Goal: Use online tool/utility

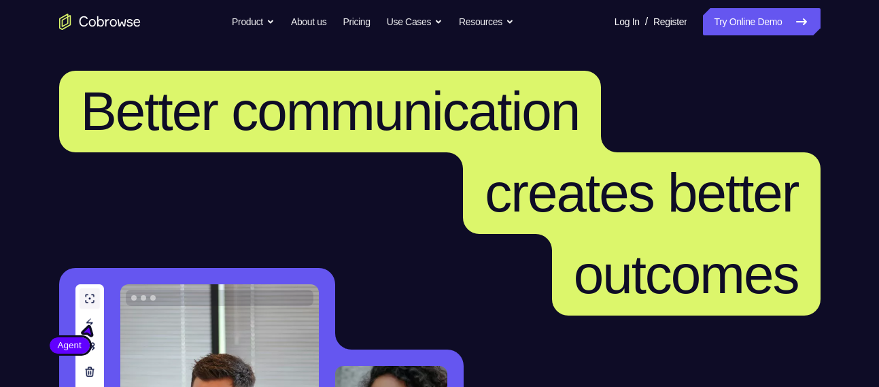
click at [703, 20] on link "Try Online Demo" at bounding box center [761, 21] width 117 height 27
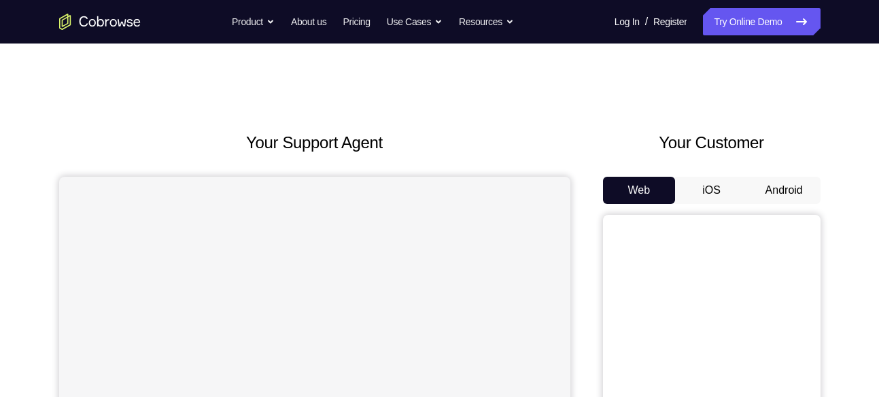
click at [771, 190] on button "Android" at bounding box center [784, 190] width 73 height 27
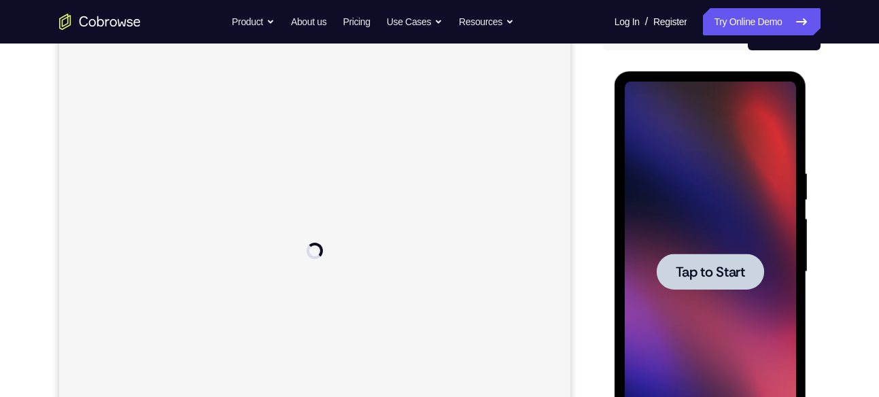
click at [695, 224] on div at bounding box center [710, 272] width 171 height 381
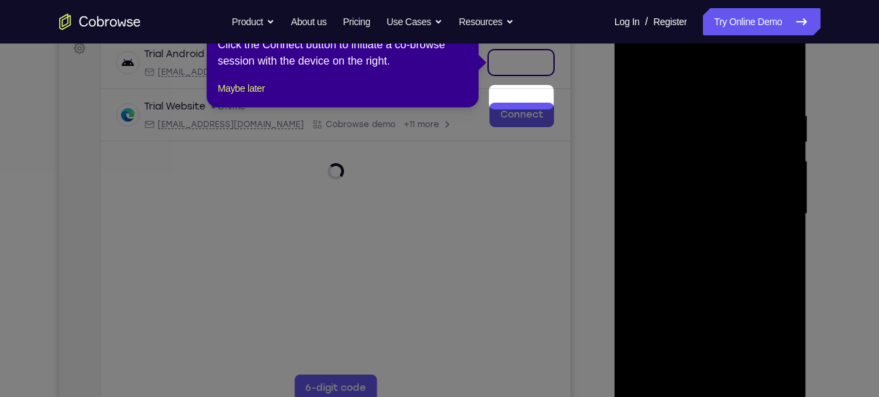
scroll to position [177, 0]
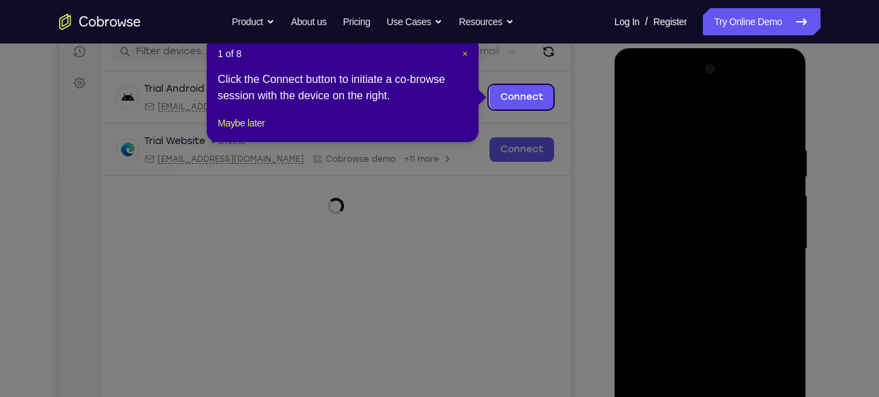
click at [464, 50] on span "×" at bounding box center [464, 53] width 5 height 11
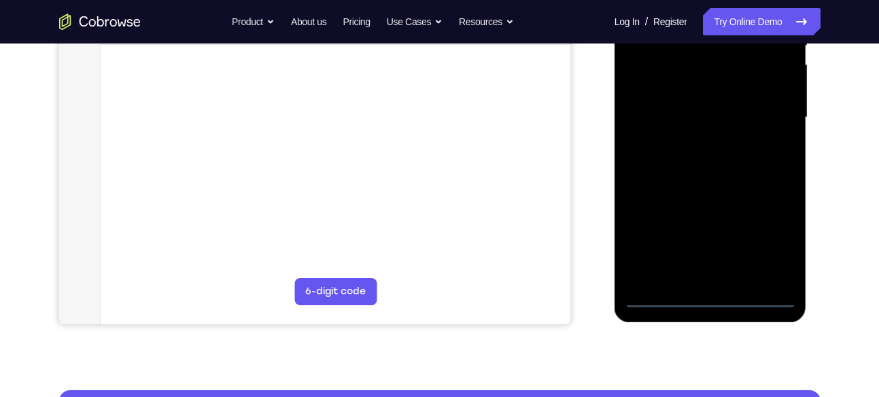
scroll to position [313, 0]
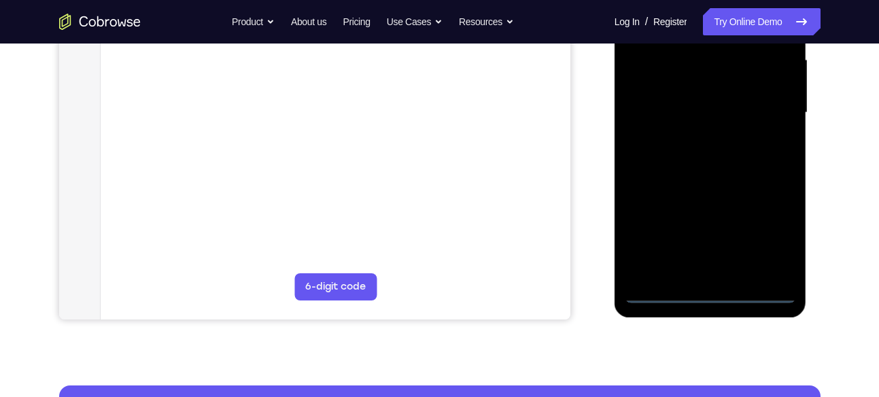
click at [714, 296] on div at bounding box center [710, 113] width 171 height 381
click at [710, 297] on div at bounding box center [710, 113] width 171 height 381
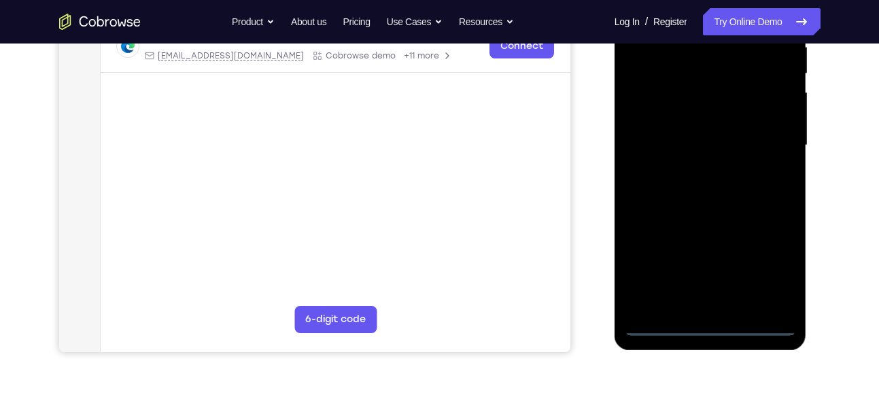
scroll to position [278, 0]
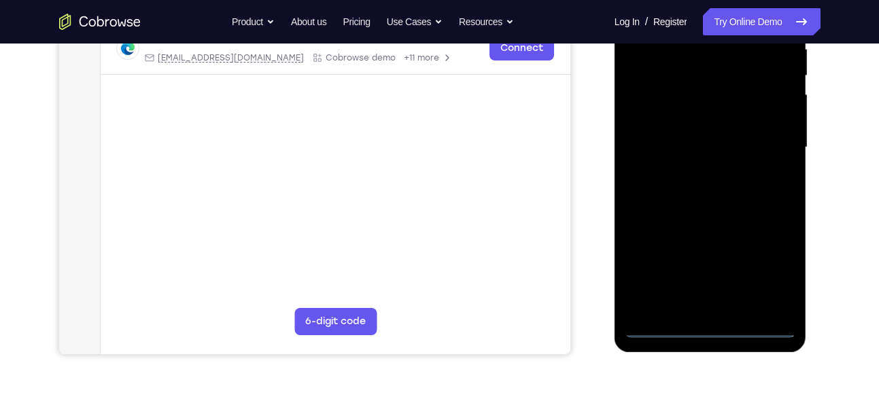
click at [778, 271] on div at bounding box center [710, 147] width 171 height 381
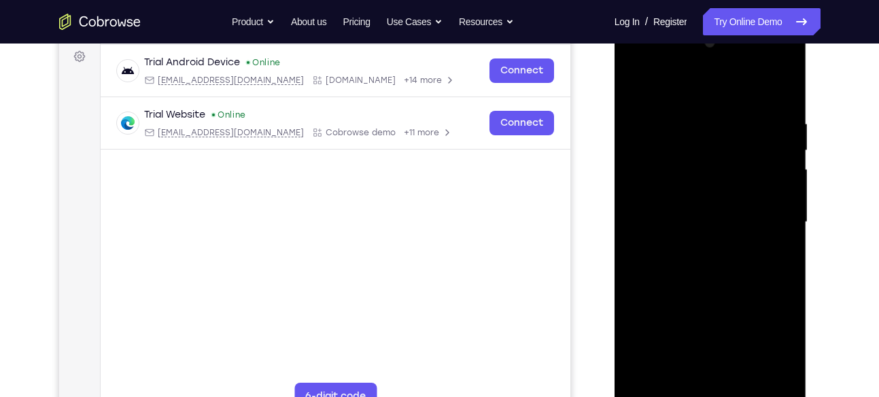
scroll to position [203, 0]
click at [675, 97] on div at bounding box center [710, 223] width 171 height 381
click at [644, 178] on div at bounding box center [710, 223] width 171 height 381
click at [683, 222] on div at bounding box center [710, 223] width 171 height 381
click at [686, 207] on div at bounding box center [710, 223] width 171 height 381
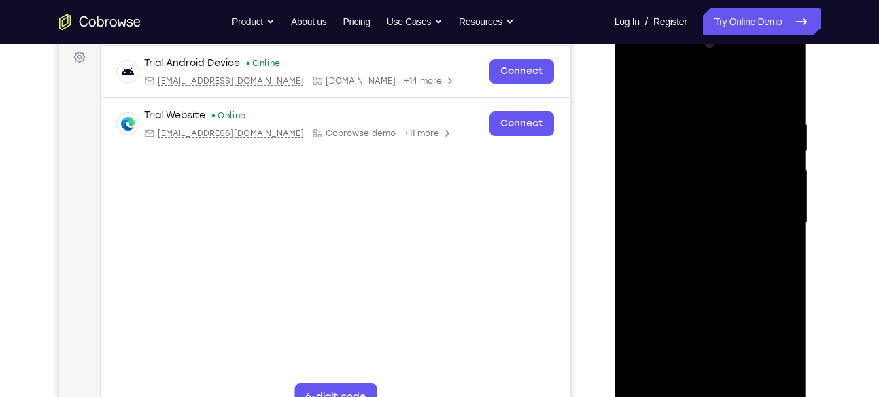
click at [682, 235] on div at bounding box center [710, 223] width 171 height 381
drag, startPoint x: 706, startPoint y: 99, endPoint x: 694, endPoint y: 37, distance: 62.9
click at [694, 37] on div at bounding box center [710, 223] width 171 height 381
click at [648, 222] on div at bounding box center [710, 223] width 171 height 381
drag, startPoint x: 706, startPoint y: 226, endPoint x: 706, endPoint y: 69, distance: 157.0
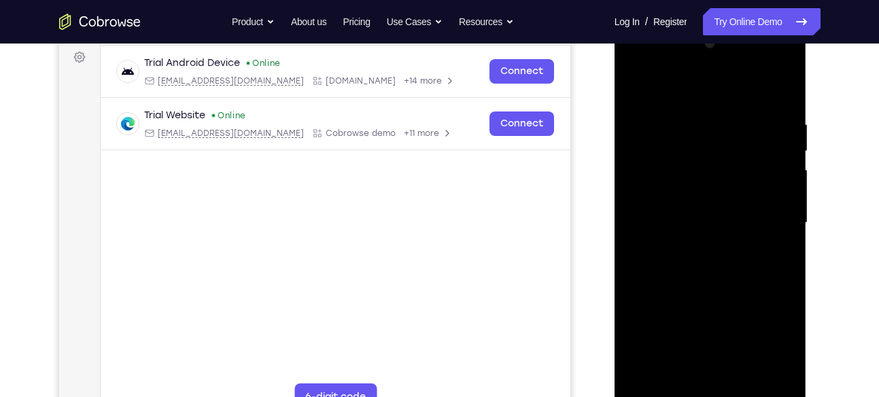
click at [706, 69] on div at bounding box center [710, 223] width 171 height 381
drag, startPoint x: 716, startPoint y: 213, endPoint x: 718, endPoint y: 120, distance: 92.5
click at [718, 120] on div at bounding box center [710, 223] width 171 height 381
click at [710, 220] on div at bounding box center [710, 223] width 171 height 381
drag, startPoint x: 740, startPoint y: 296, endPoint x: 743, endPoint y: 128, distance: 167.2
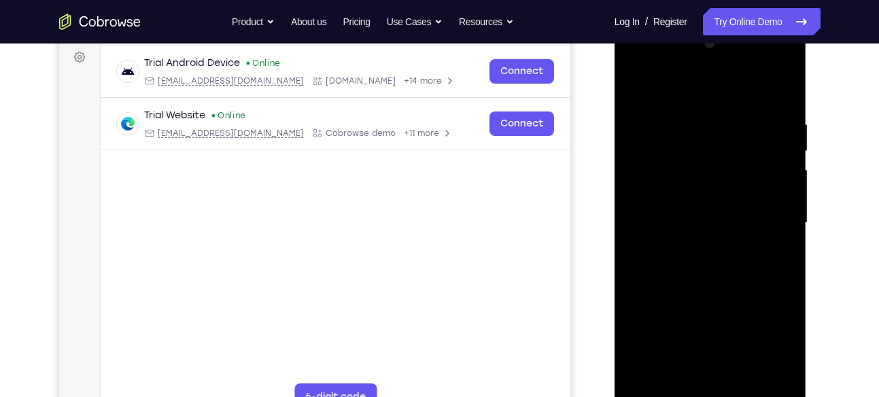
click at [743, 128] on div at bounding box center [710, 223] width 171 height 381
drag, startPoint x: 734, startPoint y: 249, endPoint x: 737, endPoint y: 137, distance: 112.9
click at [737, 137] on div at bounding box center [710, 223] width 171 height 381
drag, startPoint x: 721, startPoint y: 173, endPoint x: 775, endPoint y: 347, distance: 181.5
click at [775, 347] on div at bounding box center [710, 223] width 171 height 381
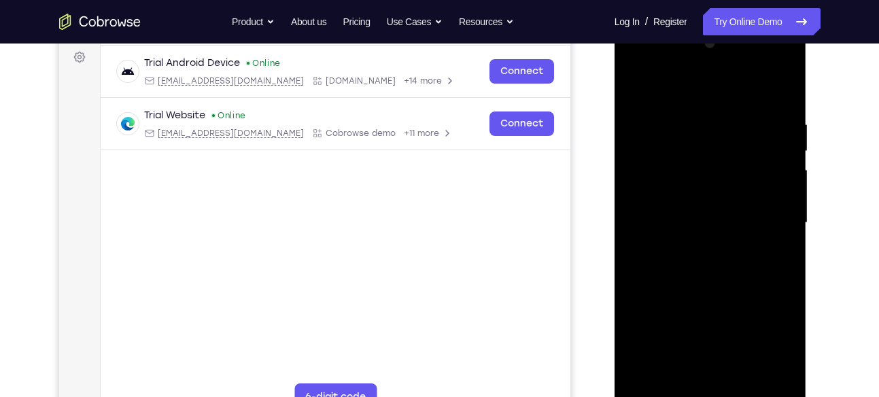
drag, startPoint x: 706, startPoint y: 103, endPoint x: 781, endPoint y: 421, distance: 326.1
click at [781, 396] on div at bounding box center [710, 224] width 192 height 405
click at [763, 80] on div at bounding box center [710, 223] width 171 height 381
drag, startPoint x: 665, startPoint y: 381, endPoint x: 661, endPoint y: 353, distance: 28.8
click at [661, 353] on div at bounding box center [710, 223] width 171 height 381
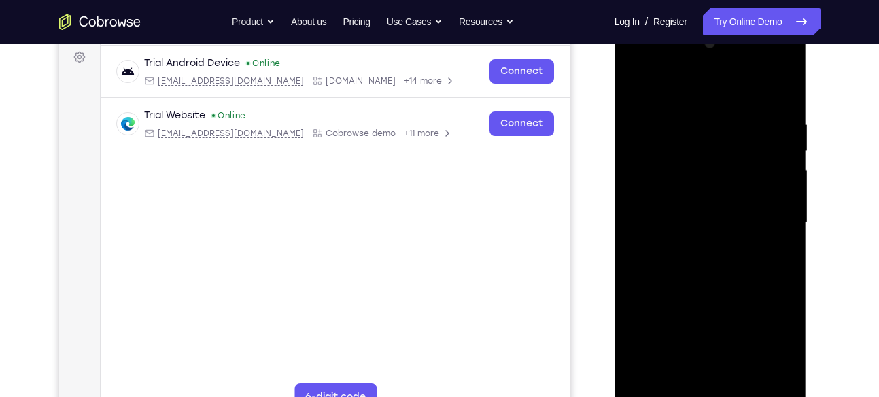
click at [687, 127] on div at bounding box center [710, 223] width 171 height 381
click at [715, 373] on div at bounding box center [710, 223] width 171 height 381
click at [787, 69] on div at bounding box center [710, 223] width 171 height 381
click at [653, 94] on div at bounding box center [710, 223] width 171 height 381
click at [775, 379] on div at bounding box center [710, 223] width 171 height 381
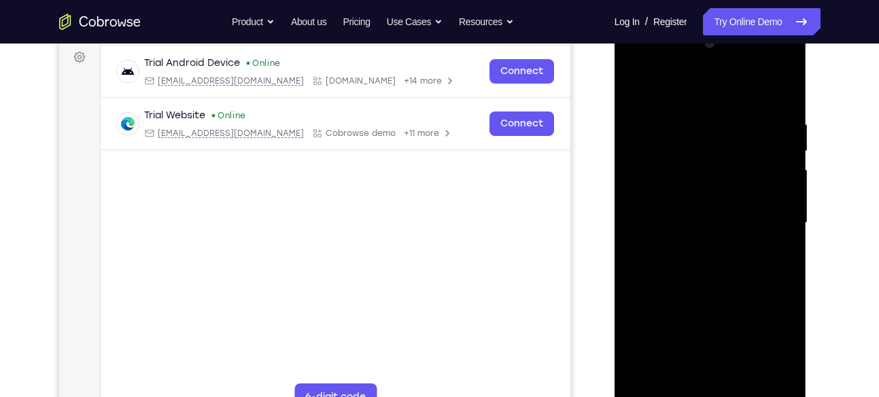
scroll to position [216, 0]
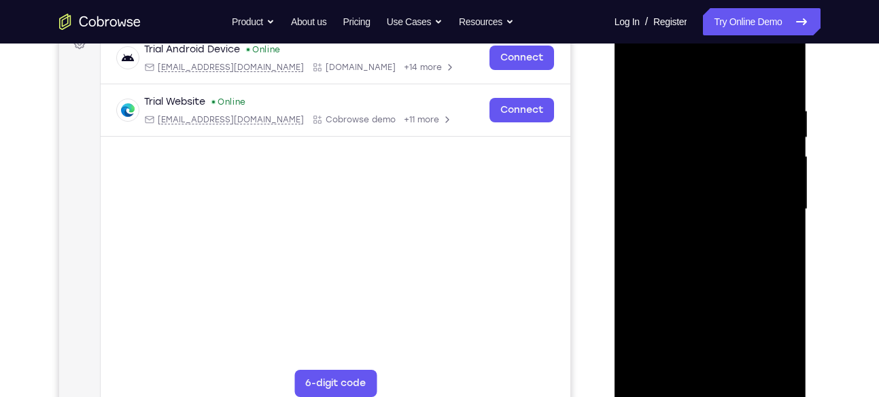
click at [666, 388] on div at bounding box center [710, 209] width 171 height 381
click at [703, 66] on div at bounding box center [710, 209] width 171 height 381
click at [672, 366] on div at bounding box center [710, 209] width 171 height 381
click at [767, 294] on div at bounding box center [710, 209] width 171 height 381
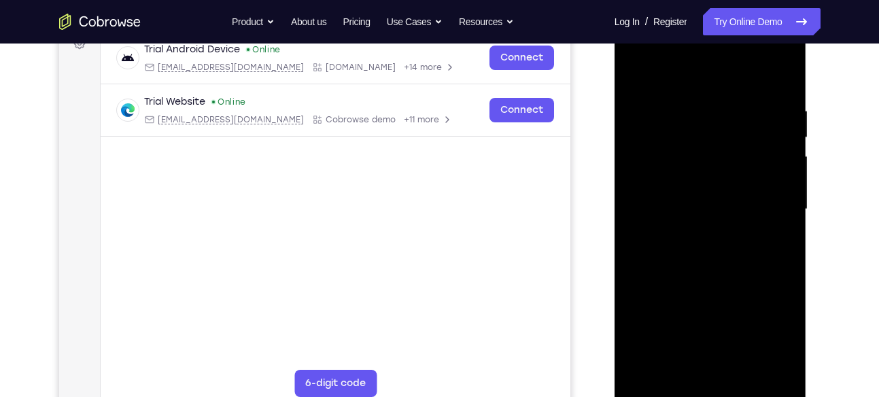
click at [682, 341] on div at bounding box center [710, 209] width 171 height 381
click at [772, 317] on div at bounding box center [710, 209] width 171 height 381
click at [741, 292] on div at bounding box center [710, 209] width 171 height 381
click at [630, 314] on div at bounding box center [710, 209] width 171 height 381
click at [678, 319] on div at bounding box center [710, 209] width 171 height 381
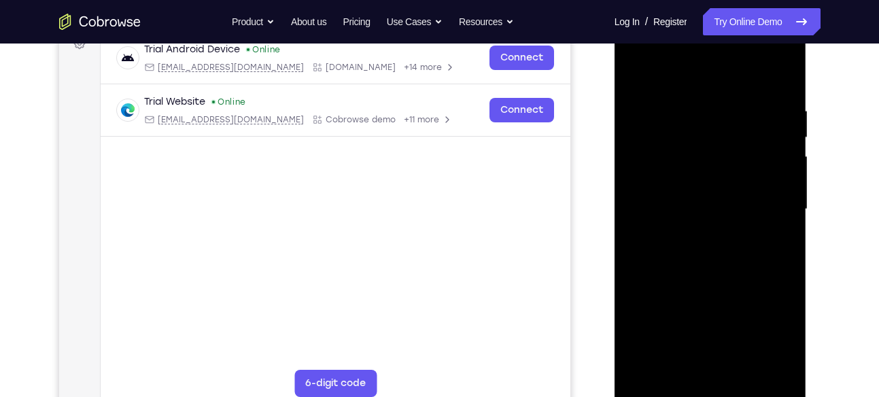
click at [691, 119] on div at bounding box center [710, 209] width 171 height 381
click at [696, 134] on div at bounding box center [710, 209] width 171 height 381
click at [658, 138] on div at bounding box center [710, 209] width 171 height 381
click at [786, 218] on div at bounding box center [710, 209] width 171 height 381
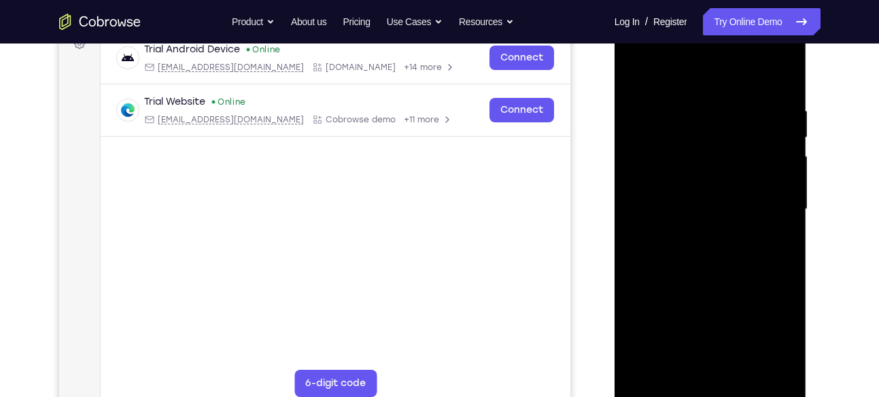
click at [786, 218] on div at bounding box center [710, 209] width 171 height 381
click at [633, 226] on div at bounding box center [710, 209] width 171 height 381
click at [788, 215] on div at bounding box center [710, 209] width 171 height 381
click at [784, 82] on div at bounding box center [710, 209] width 171 height 381
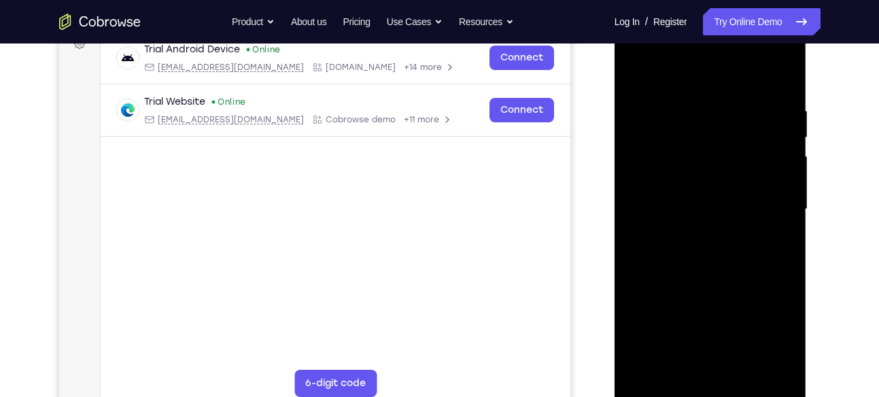
drag, startPoint x: 729, startPoint y: 285, endPoint x: 729, endPoint y: 71, distance: 214.8
click at [729, 71] on div at bounding box center [710, 209] width 171 height 381
drag, startPoint x: 678, startPoint y: 309, endPoint x: 678, endPoint y: 100, distance: 208.7
click at [678, 100] on div at bounding box center [710, 209] width 171 height 381
drag, startPoint x: 736, startPoint y: 317, endPoint x: 733, endPoint y: 137, distance: 180.2
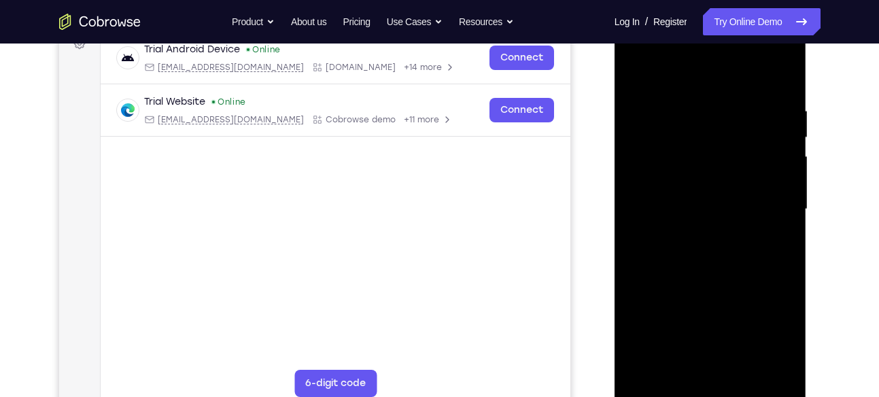
click at [733, 137] on div at bounding box center [710, 209] width 171 height 381
click at [741, 222] on div at bounding box center [710, 209] width 171 height 381
drag, startPoint x: 727, startPoint y: 302, endPoint x: 735, endPoint y: 75, distance: 226.5
click at [735, 75] on div at bounding box center [710, 209] width 171 height 381
drag, startPoint x: 730, startPoint y: 316, endPoint x: 731, endPoint y: 88, distance: 228.4
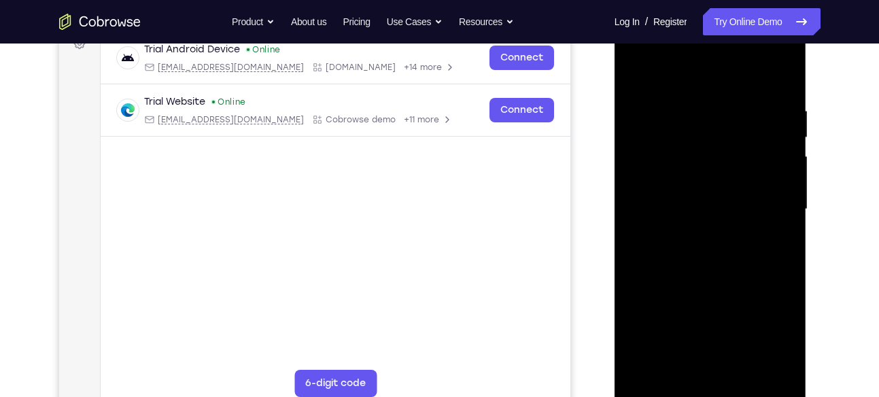
click at [731, 88] on div at bounding box center [710, 209] width 171 height 381
drag, startPoint x: 729, startPoint y: 139, endPoint x: 749, endPoint y: 337, distance: 199.5
click at [749, 337] on div at bounding box center [710, 209] width 171 height 381
drag, startPoint x: 735, startPoint y: 328, endPoint x: 732, endPoint y: 55, distance: 273.3
click at [732, 55] on div at bounding box center [710, 209] width 171 height 381
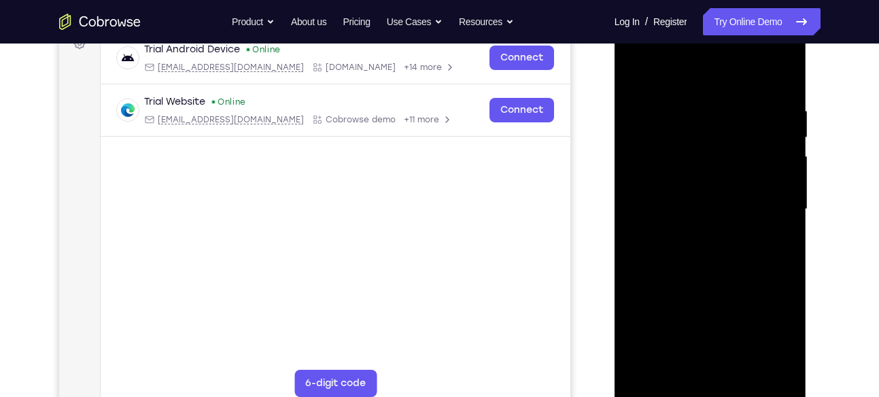
drag, startPoint x: 747, startPoint y: 292, endPoint x: 747, endPoint y: 77, distance: 215.5
click at [747, 77] on div at bounding box center [710, 209] width 171 height 381
click at [719, 343] on div at bounding box center [710, 209] width 171 height 381
drag, startPoint x: 715, startPoint y: 315, endPoint x: 723, endPoint y: 198, distance: 116.5
click at [723, 198] on div at bounding box center [710, 209] width 171 height 381
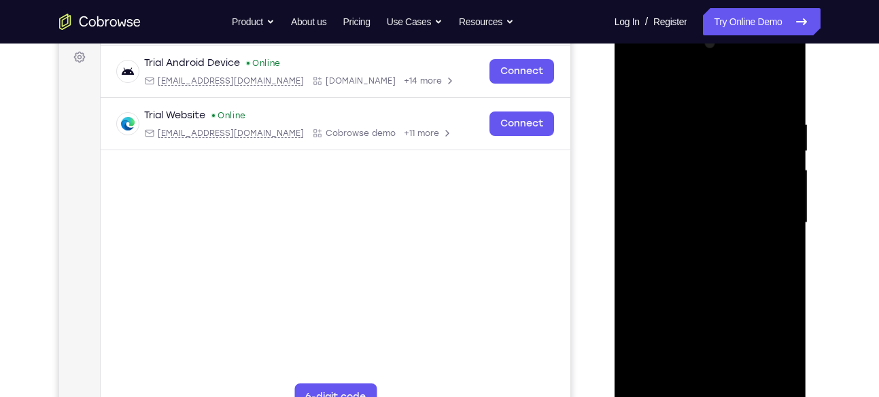
scroll to position [201, 0]
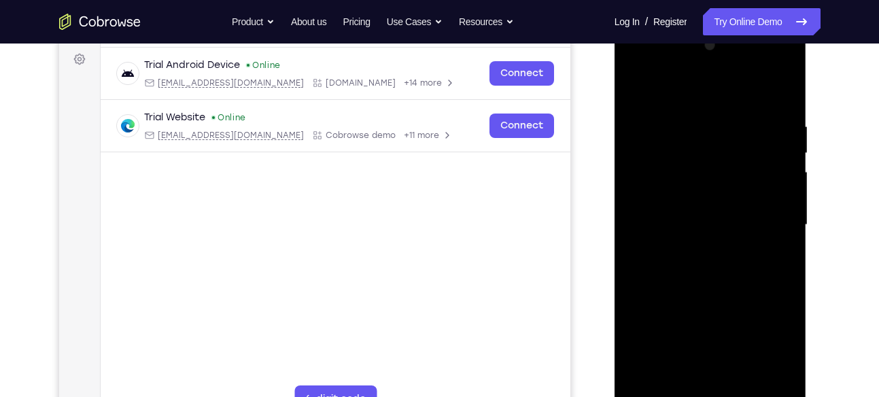
drag, startPoint x: 721, startPoint y: 306, endPoint x: 704, endPoint y: 122, distance: 185.0
click at [704, 122] on div at bounding box center [710, 225] width 171 height 381
drag, startPoint x: 706, startPoint y: 165, endPoint x: 793, endPoint y: 431, distance: 279.7
click at [793, 396] on div at bounding box center [711, 228] width 194 height 408
drag, startPoint x: 725, startPoint y: 318, endPoint x: 707, endPoint y: 22, distance: 296.9
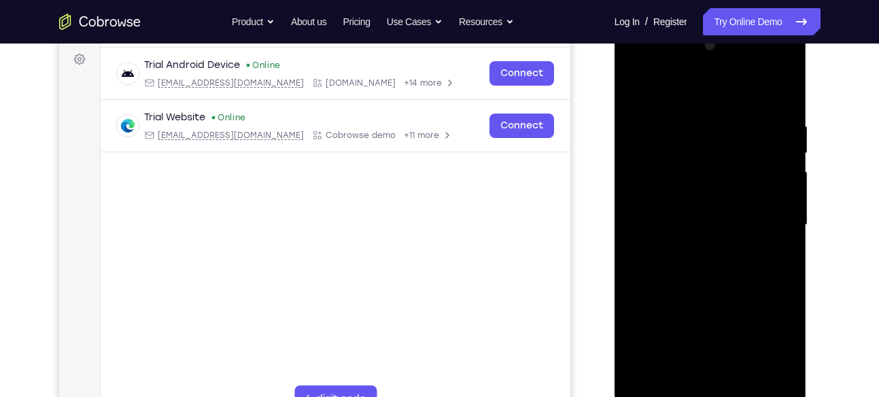
click at [707, 24] on html "Online web based iOS Simulators and Android Emulators. Run iPhone, iPad, Mobile…" at bounding box center [711, 228] width 194 height 408
drag, startPoint x: 726, startPoint y: 325, endPoint x: 748, endPoint y: 73, distance: 253.2
click at [748, 73] on div at bounding box center [710, 225] width 171 height 381
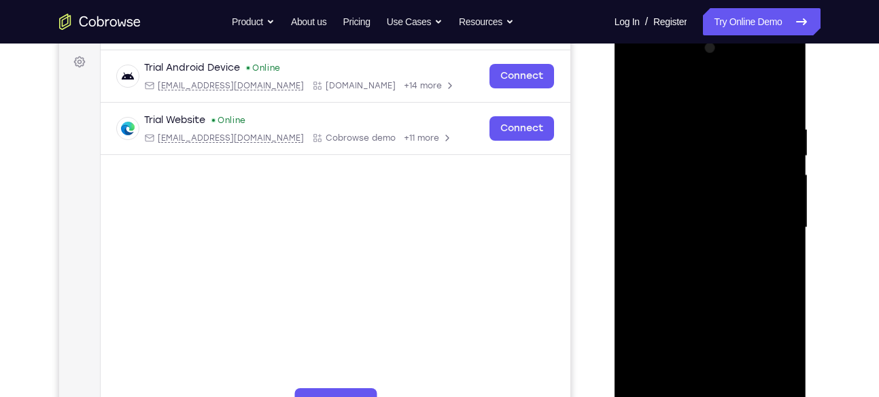
drag, startPoint x: 743, startPoint y: 322, endPoint x: 718, endPoint y: 95, distance: 228.3
click at [718, 95] on div at bounding box center [710, 227] width 171 height 381
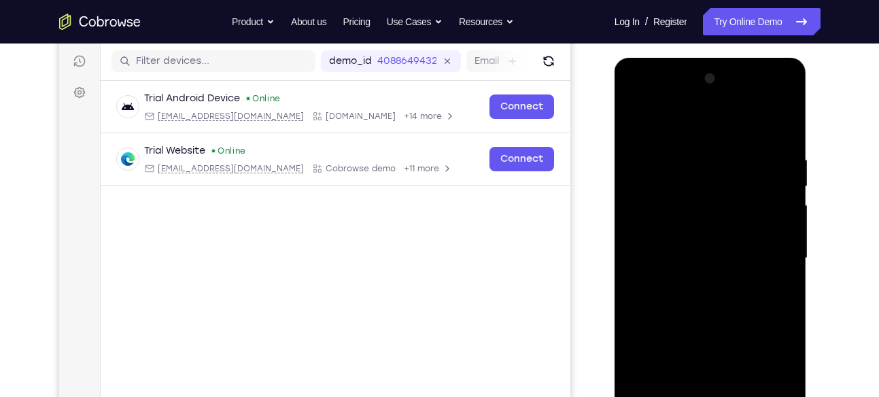
scroll to position [167, 0]
click at [634, 121] on div at bounding box center [710, 259] width 171 height 381
click at [696, 180] on div at bounding box center [710, 259] width 171 height 381
drag, startPoint x: 729, startPoint y: 263, endPoint x: 734, endPoint y: 77, distance: 186.3
click at [734, 77] on div at bounding box center [710, 259] width 171 height 381
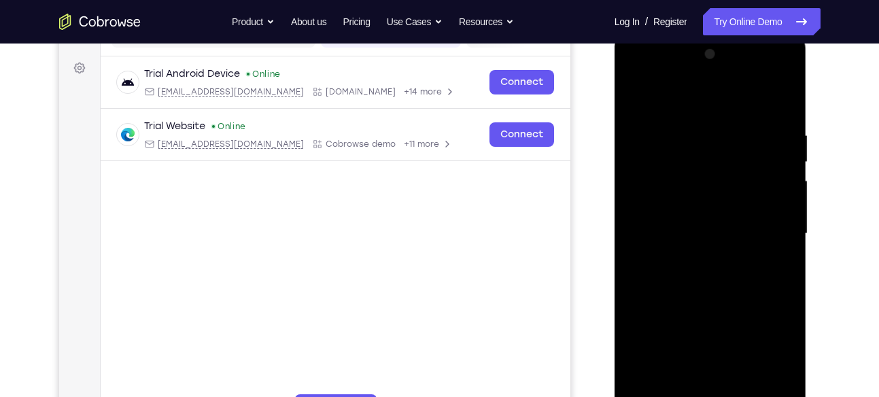
scroll to position [160, 0]
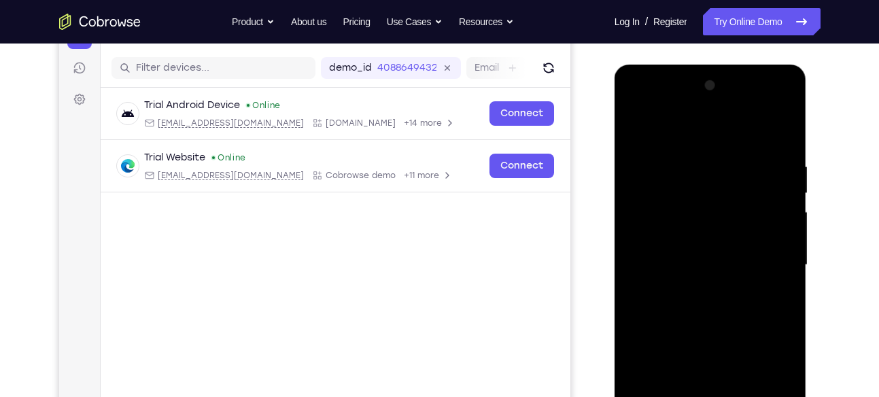
click at [626, 128] on div at bounding box center [710, 265] width 171 height 381
click at [632, 127] on div at bounding box center [710, 265] width 171 height 381
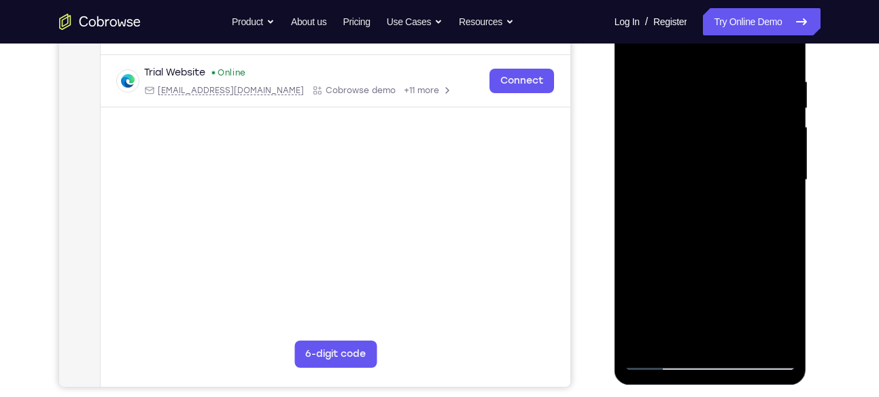
scroll to position [188, 0]
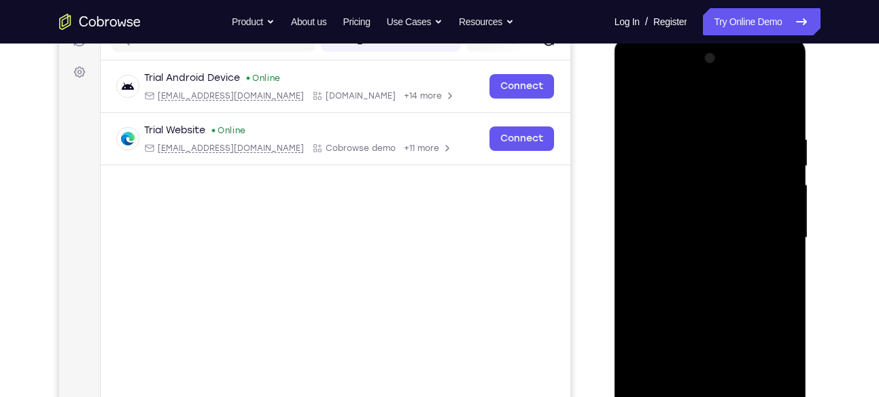
click at [752, 115] on div at bounding box center [710, 238] width 171 height 381
drag, startPoint x: 749, startPoint y: 299, endPoint x: 742, endPoint y: 247, distance: 52.1
click at [742, 247] on div at bounding box center [710, 238] width 171 height 381
click at [709, 169] on div at bounding box center [710, 238] width 171 height 381
click at [662, 119] on div at bounding box center [710, 238] width 171 height 381
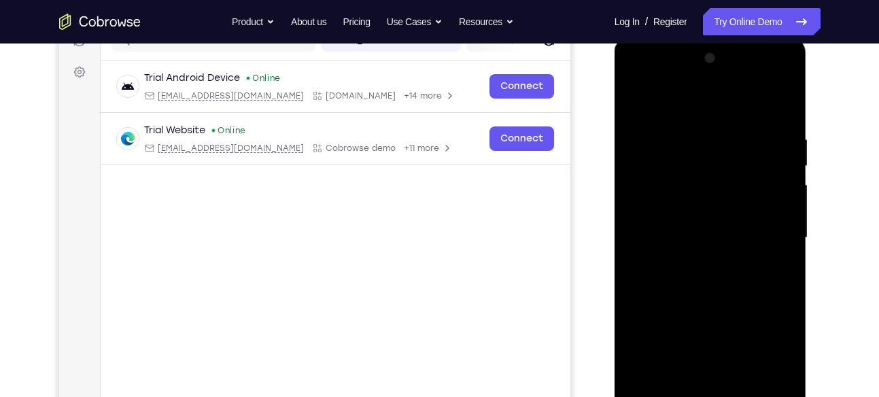
drag, startPoint x: 706, startPoint y: 326, endPoint x: 728, endPoint y: 69, distance: 258.5
click at [728, 69] on div at bounding box center [710, 238] width 171 height 381
drag, startPoint x: 770, startPoint y: 303, endPoint x: 755, endPoint y: 86, distance: 218.0
click at [755, 86] on div at bounding box center [710, 238] width 171 height 381
drag, startPoint x: 749, startPoint y: 310, endPoint x: 730, endPoint y: 68, distance: 242.7
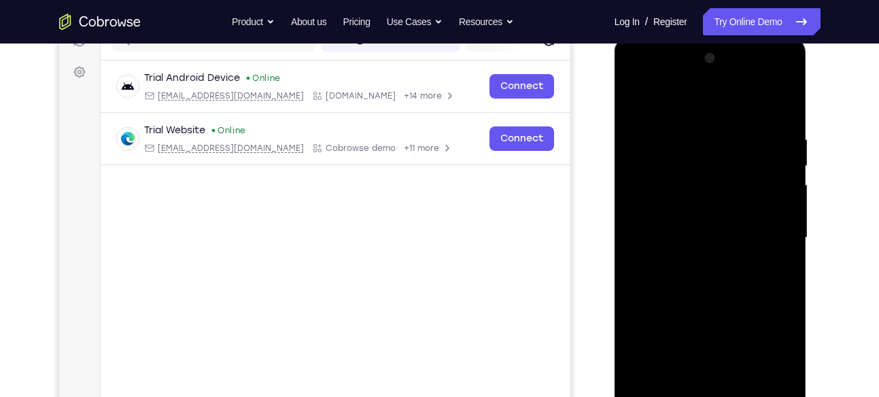
click at [730, 68] on div at bounding box center [710, 238] width 171 height 381
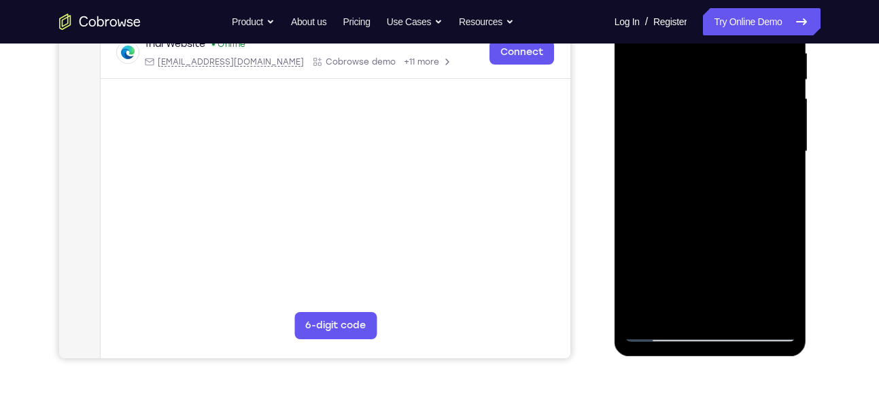
scroll to position [275, 0]
click at [701, 275] on div at bounding box center [710, 150] width 171 height 381
click at [685, 186] on div at bounding box center [710, 150] width 171 height 381
click at [665, 335] on div at bounding box center [710, 150] width 171 height 381
click at [663, 330] on div at bounding box center [710, 150] width 171 height 381
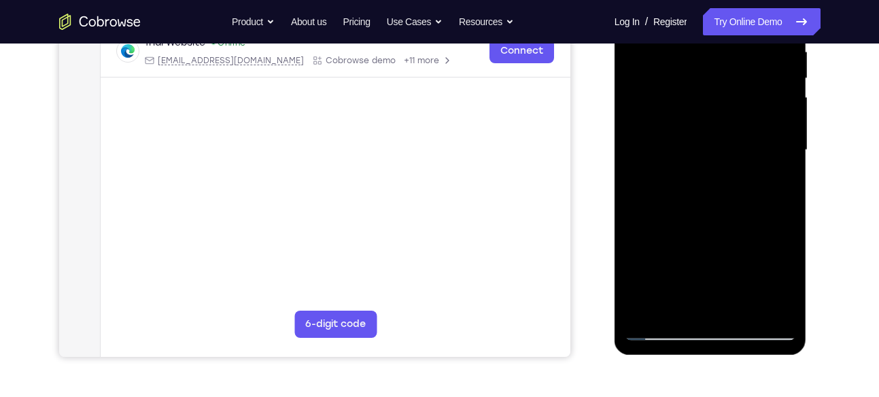
click at [663, 330] on div at bounding box center [710, 150] width 171 height 381
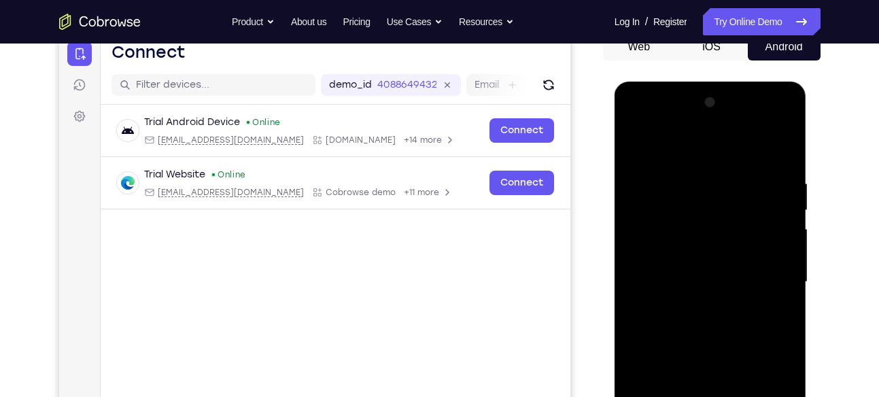
scroll to position [140, 0]
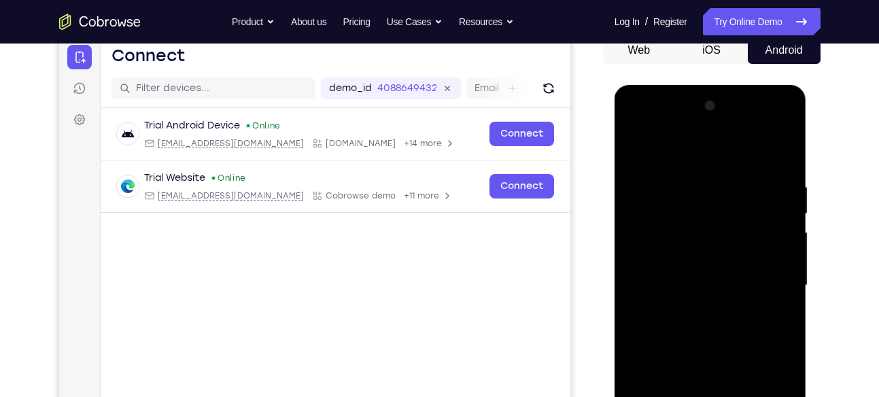
drag, startPoint x: 664, startPoint y: 189, endPoint x: 891, endPoint y: 431, distance: 331.8
click at [808, 396] on html "Online web based iOS Simulators and Android Emulators. Run iPhone, iPad, Mobile…" at bounding box center [711, 289] width 194 height 408
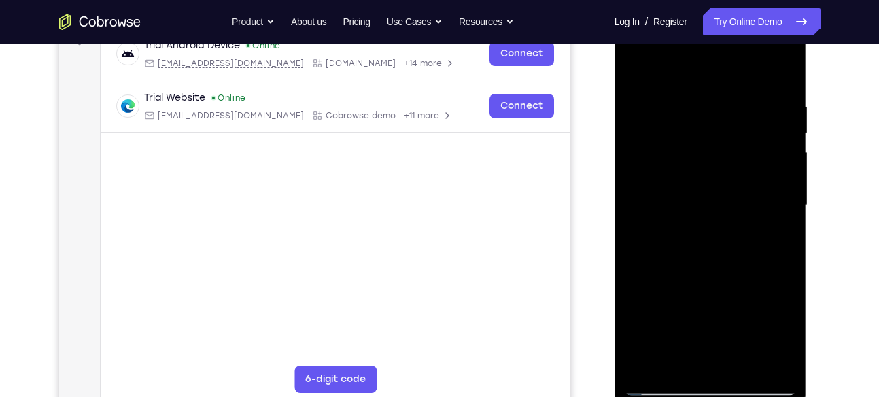
click at [657, 387] on div at bounding box center [710, 205] width 171 height 381
click at [768, 65] on div at bounding box center [710, 205] width 171 height 381
click at [710, 103] on div at bounding box center [710, 205] width 171 height 381
drag, startPoint x: 745, startPoint y: 338, endPoint x: 754, endPoint y: 137, distance: 201.4
click at [754, 137] on div at bounding box center [710, 205] width 171 height 381
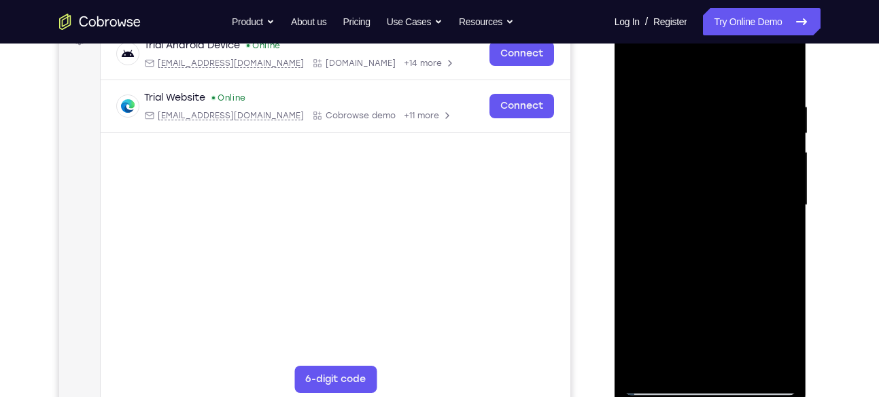
drag, startPoint x: 759, startPoint y: 332, endPoint x: 757, endPoint y: 146, distance: 186.3
click at [757, 146] on div at bounding box center [710, 205] width 171 height 381
drag, startPoint x: 738, startPoint y: 288, endPoint x: 750, endPoint y: 96, distance: 192.8
click at [750, 96] on div at bounding box center [710, 205] width 171 height 381
drag, startPoint x: 733, startPoint y: 261, endPoint x: 732, endPoint y: 88, distance: 172.7
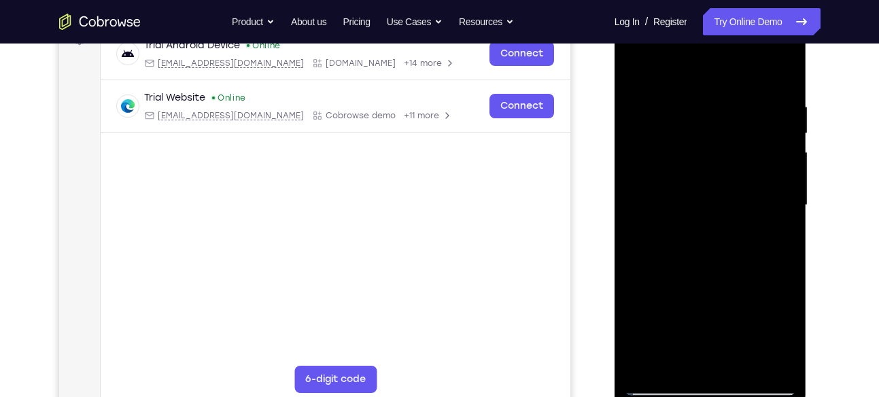
click at [732, 88] on div at bounding box center [710, 205] width 171 height 381
drag, startPoint x: 732, startPoint y: 242, endPoint x: 742, endPoint y: 162, distance: 80.8
click at [742, 162] on div at bounding box center [710, 205] width 171 height 381
drag, startPoint x: 663, startPoint y: 223, endPoint x: 738, endPoint y: 150, distance: 104.3
click at [738, 150] on div at bounding box center [710, 205] width 171 height 381
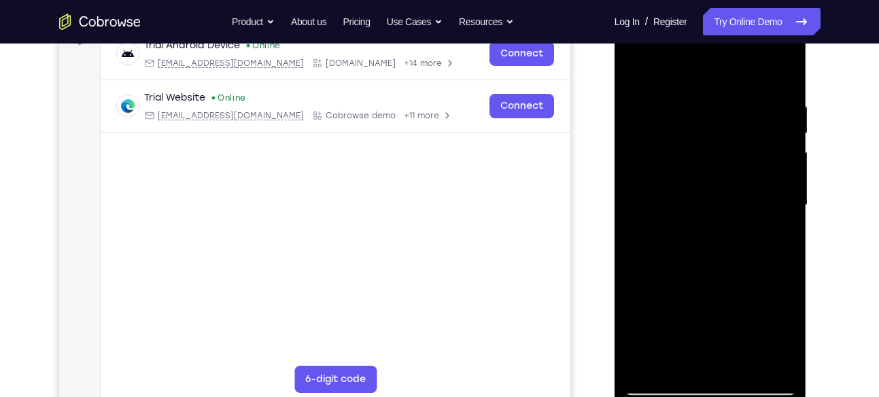
click at [738, 150] on div at bounding box center [710, 205] width 171 height 381
click at [671, 206] on div at bounding box center [710, 205] width 171 height 381
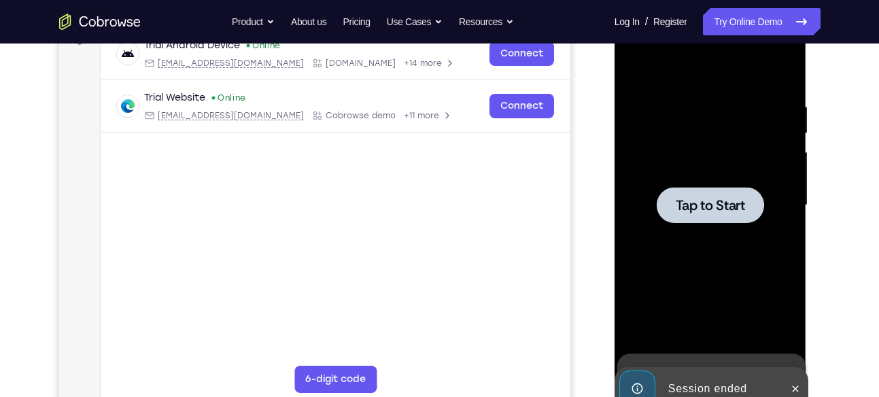
click at [692, 143] on div at bounding box center [710, 205] width 171 height 381
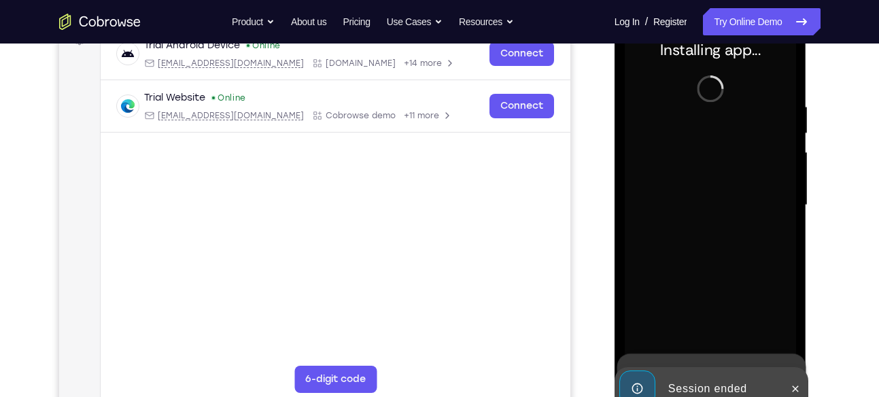
scroll to position [199, 0]
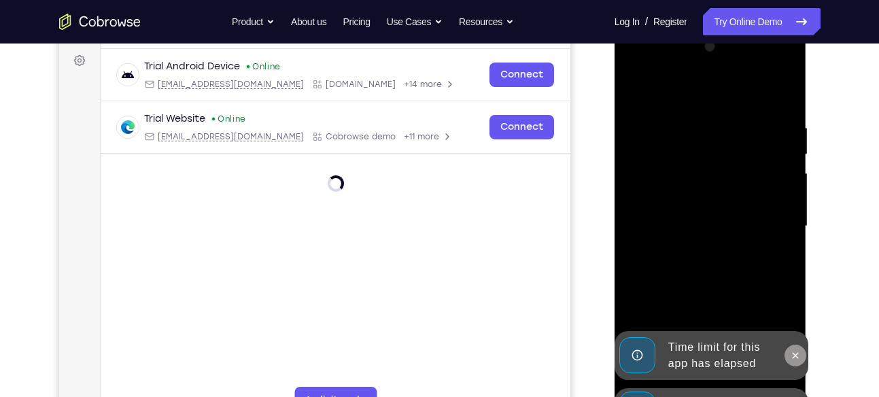
click at [786, 351] on button at bounding box center [795, 356] width 22 height 22
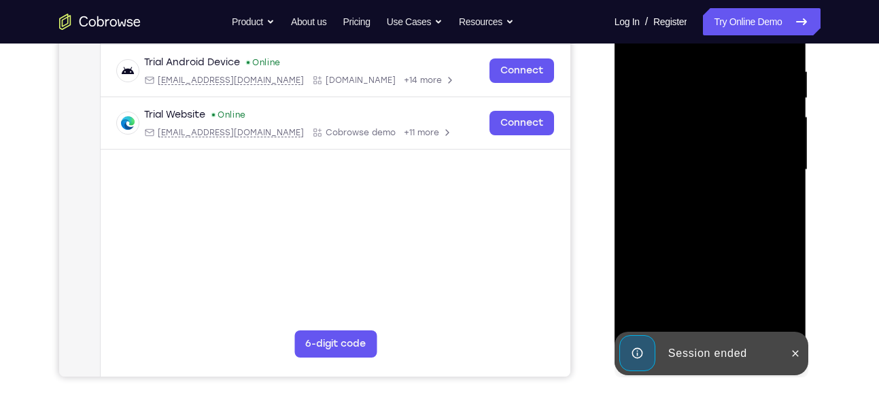
scroll to position [257, 0]
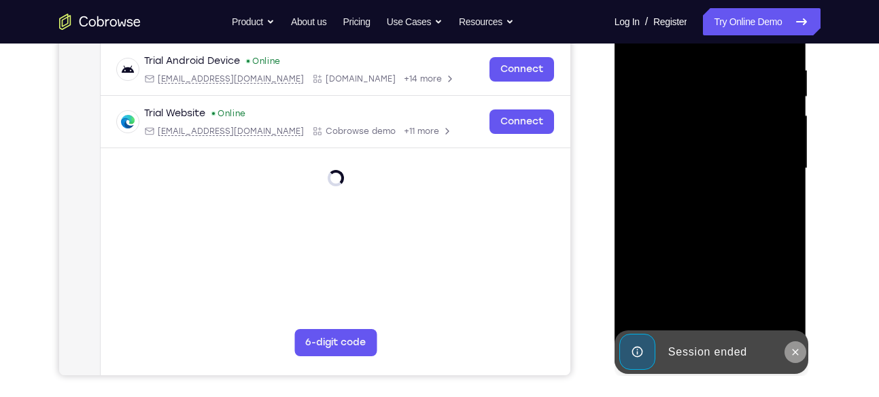
click at [796, 350] on icon at bounding box center [795, 352] width 11 height 11
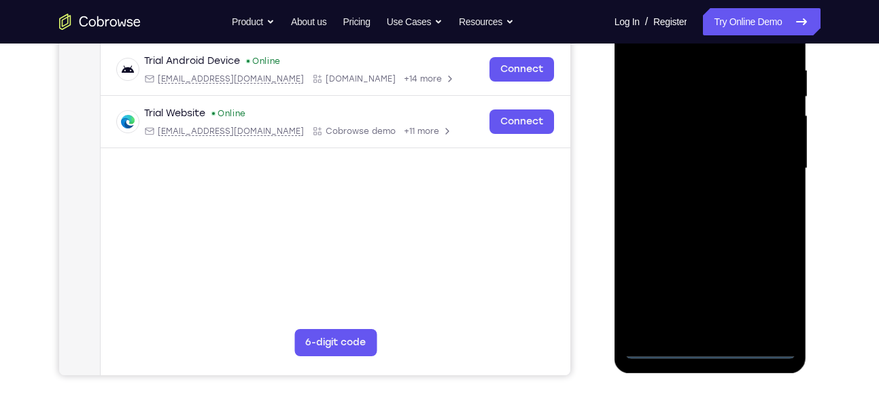
click at [714, 347] on div at bounding box center [710, 168] width 171 height 381
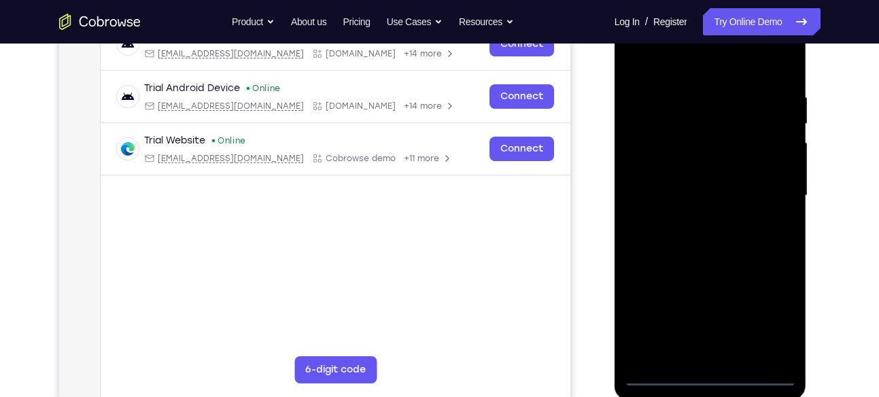
scroll to position [224, 0]
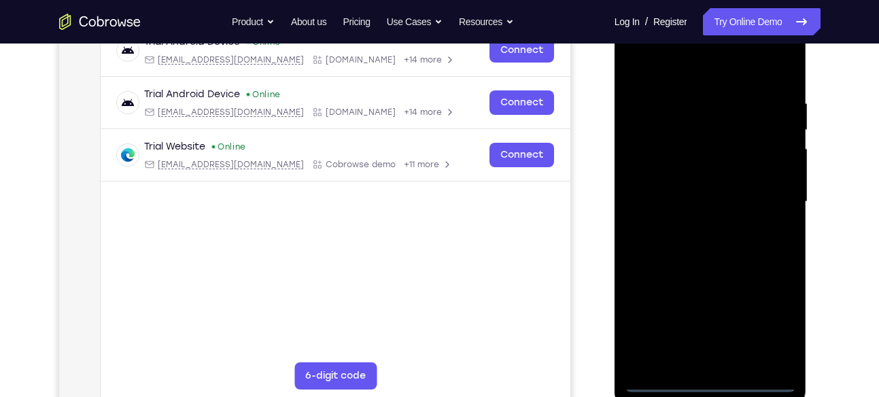
click at [704, 384] on div at bounding box center [710, 202] width 171 height 381
click at [767, 326] on div at bounding box center [710, 202] width 171 height 381
click at [691, 75] on div at bounding box center [710, 202] width 171 height 381
click at [648, 170] on div at bounding box center [710, 202] width 171 height 381
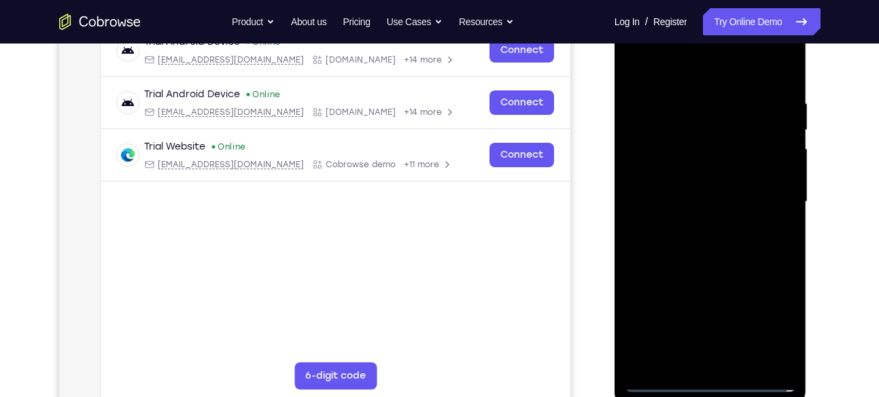
click at [687, 202] on div at bounding box center [710, 202] width 171 height 381
click at [679, 185] on div at bounding box center [710, 202] width 171 height 381
click at [673, 211] on div at bounding box center [710, 202] width 171 height 381
drag, startPoint x: 684, startPoint y: 75, endPoint x: 712, endPoint y: 3, distance: 77.6
click at [712, 3] on div at bounding box center [710, 203] width 192 height 405
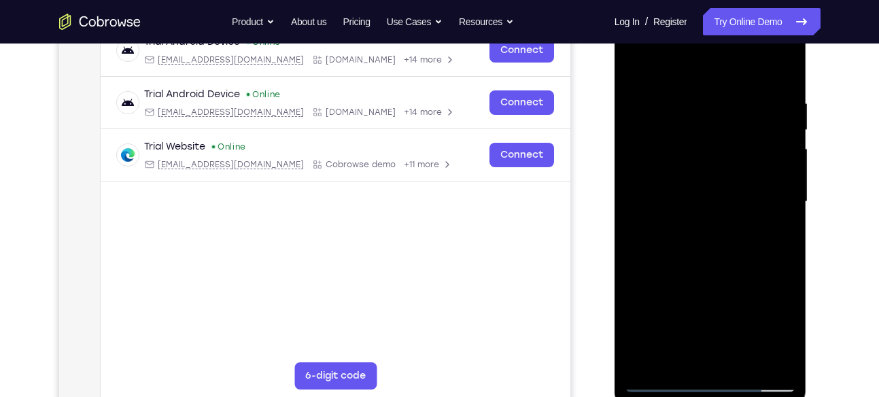
click at [680, 196] on div at bounding box center [710, 202] width 171 height 381
drag, startPoint x: 683, startPoint y: 213, endPoint x: 687, endPoint y: 124, distance: 89.8
click at [687, 124] on div at bounding box center [710, 202] width 171 height 381
click at [704, 233] on div at bounding box center [710, 202] width 171 height 381
click at [766, 65] on div at bounding box center [710, 202] width 171 height 381
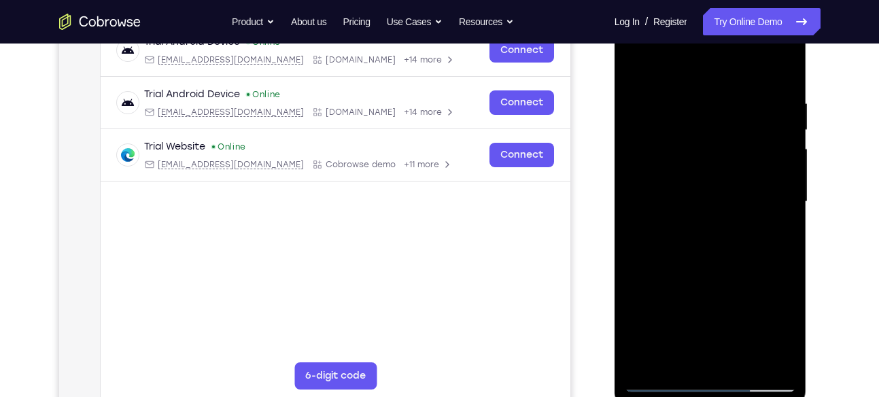
click at [719, 131] on div at bounding box center [710, 202] width 171 height 381
drag, startPoint x: 730, startPoint y: 311, endPoint x: 746, endPoint y: 84, distance: 227.6
click at [746, 84] on div at bounding box center [710, 202] width 171 height 381
drag, startPoint x: 758, startPoint y: 275, endPoint x: 746, endPoint y: 61, distance: 213.8
click at [746, 61] on div at bounding box center [710, 202] width 171 height 381
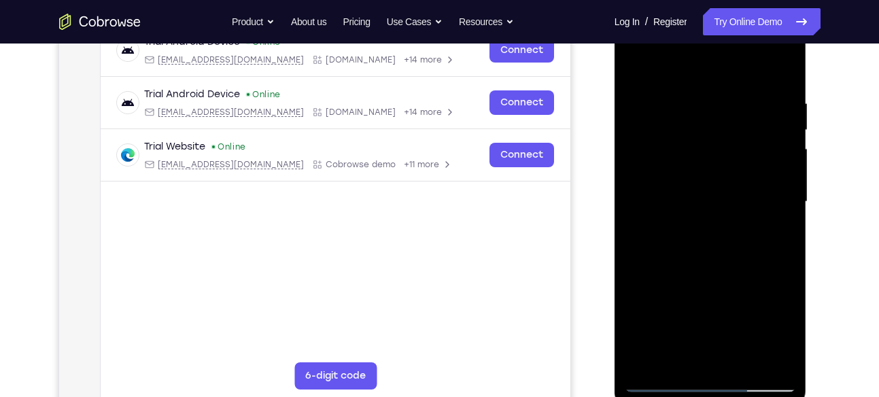
drag, startPoint x: 742, startPoint y: 232, endPoint x: 753, endPoint y: 46, distance: 185.9
click at [753, 46] on div at bounding box center [710, 202] width 171 height 381
drag, startPoint x: 749, startPoint y: 239, endPoint x: 744, endPoint y: 58, distance: 180.9
click at [744, 58] on div at bounding box center [710, 202] width 171 height 381
drag, startPoint x: 758, startPoint y: 281, endPoint x: 755, endPoint y: 164, distance: 117.6
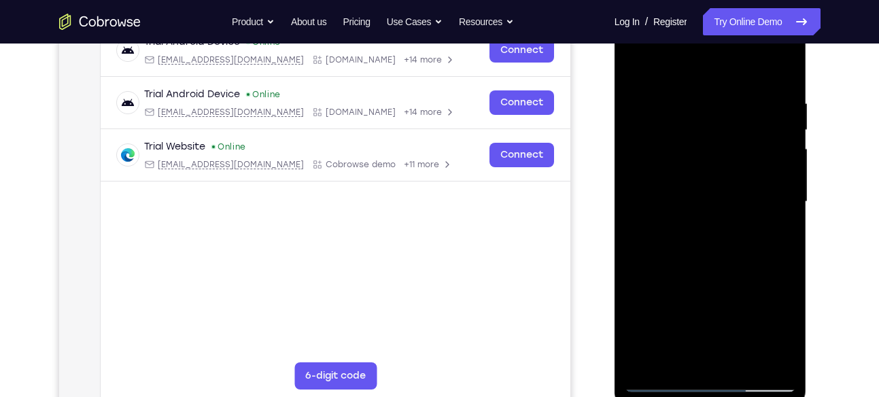
click at [755, 164] on div at bounding box center [710, 202] width 171 height 381
click at [723, 190] on div at bounding box center [710, 202] width 171 height 381
click at [717, 186] on div at bounding box center [710, 202] width 171 height 381
drag, startPoint x: 716, startPoint y: 287, endPoint x: 739, endPoint y: 150, distance: 138.5
click at [739, 150] on div at bounding box center [710, 202] width 171 height 381
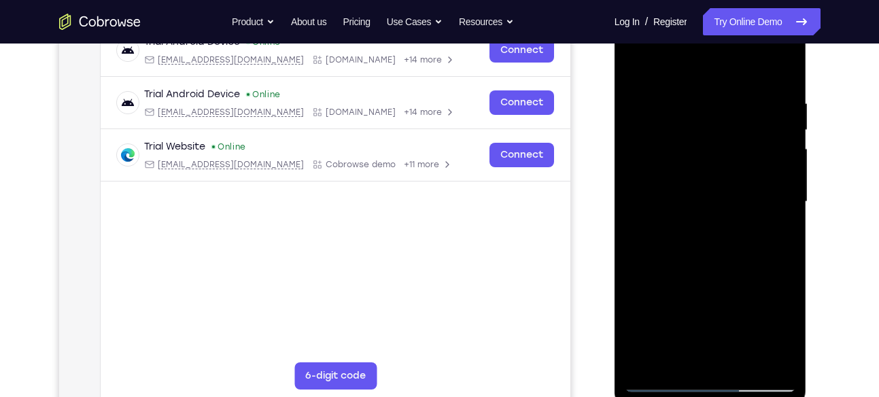
drag, startPoint x: 716, startPoint y: 230, endPoint x: 731, endPoint y: 329, distance: 99.7
click at [731, 329] on div at bounding box center [710, 202] width 171 height 381
click at [680, 144] on div at bounding box center [710, 202] width 171 height 381
drag, startPoint x: 738, startPoint y: 277, endPoint x: 774, endPoint y: 120, distance: 160.9
click at [774, 120] on div at bounding box center [710, 202] width 171 height 381
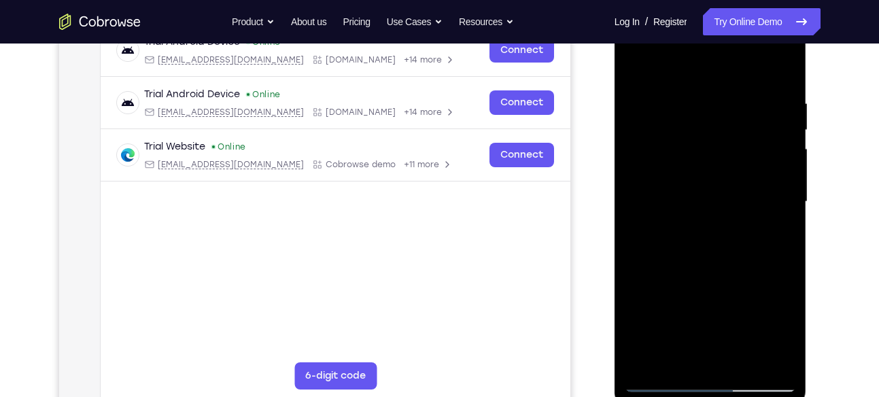
drag, startPoint x: 716, startPoint y: 183, endPoint x: 793, endPoint y: 420, distance: 249.1
click at [793, 396] on html "Online web based iOS Simulators and Android Emulators. Run iPhone, iPad, Mobile…" at bounding box center [711, 205] width 194 height 408
click at [635, 60] on div at bounding box center [710, 202] width 171 height 381
drag, startPoint x: 724, startPoint y: 266, endPoint x: 740, endPoint y: 98, distance: 169.3
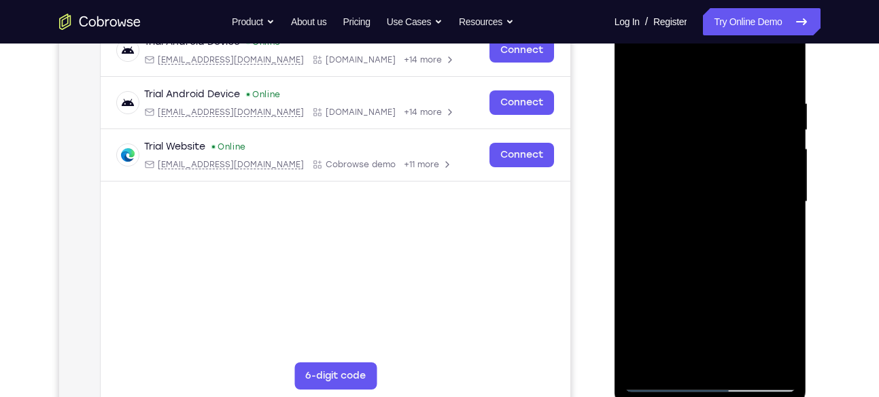
click at [740, 98] on div at bounding box center [710, 202] width 171 height 381
drag, startPoint x: 752, startPoint y: 311, endPoint x: 759, endPoint y: 260, distance: 51.4
click at [759, 260] on div at bounding box center [710, 202] width 171 height 381
drag, startPoint x: 741, startPoint y: 307, endPoint x: 747, endPoint y: 186, distance: 120.5
click at [747, 186] on div at bounding box center [710, 202] width 171 height 381
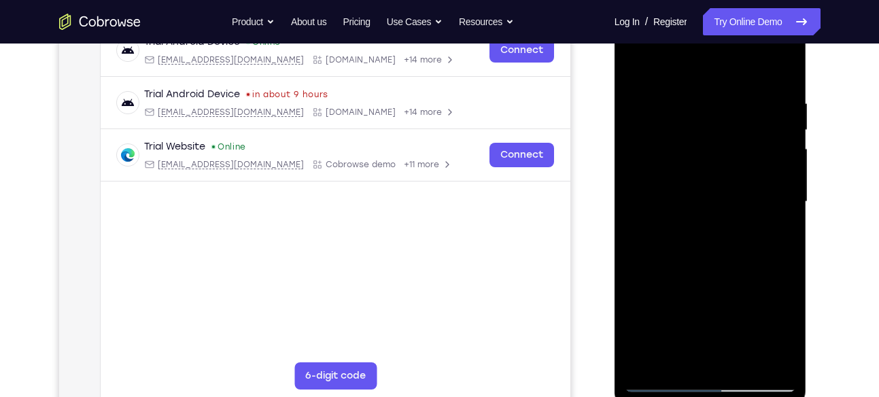
drag, startPoint x: 763, startPoint y: 298, endPoint x: 767, endPoint y: 181, distance: 117.0
click at [767, 181] on div at bounding box center [710, 202] width 171 height 381
drag, startPoint x: 758, startPoint y: 269, endPoint x: 762, endPoint y: 156, distance: 113.6
click at [762, 156] on div at bounding box center [710, 202] width 171 height 381
drag, startPoint x: 731, startPoint y: 271, endPoint x: 766, endPoint y: 128, distance: 147.1
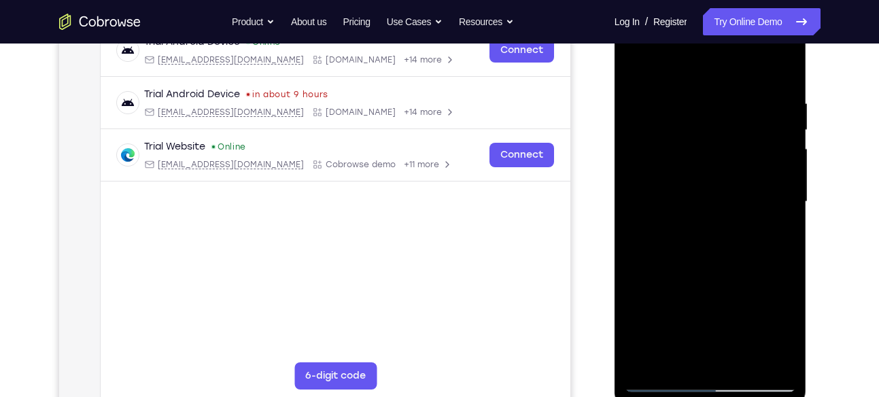
click at [766, 128] on div at bounding box center [710, 202] width 171 height 381
drag, startPoint x: 757, startPoint y: 280, endPoint x: 767, endPoint y: 135, distance: 145.2
click at [767, 135] on div at bounding box center [710, 202] width 171 height 381
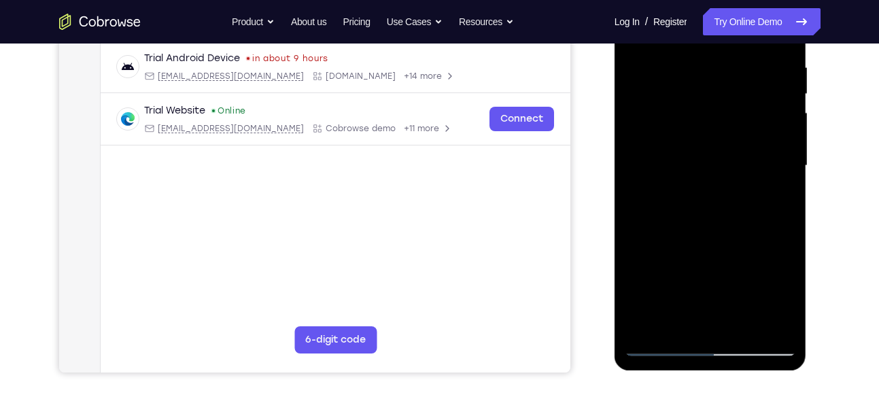
scroll to position [258, 0]
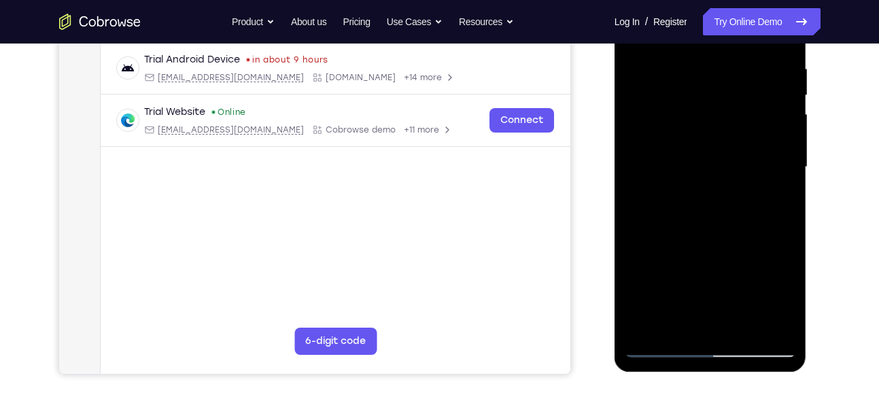
click at [657, 346] on div at bounding box center [710, 167] width 171 height 381
click at [660, 347] on div at bounding box center [710, 167] width 171 height 381
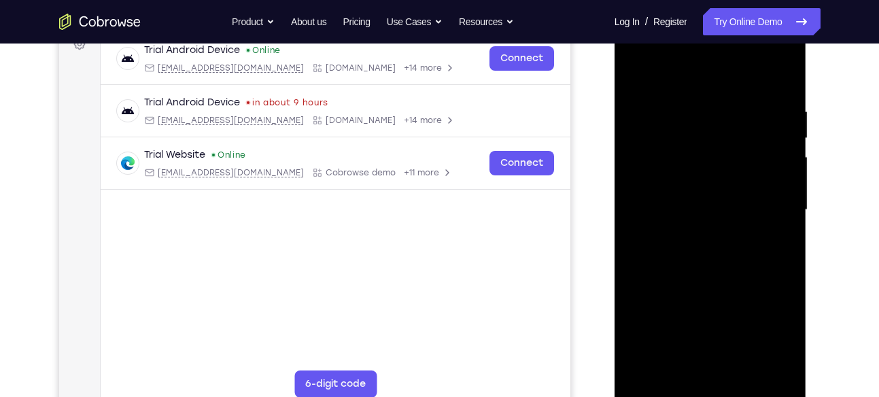
scroll to position [216, 0]
click at [664, 385] on div at bounding box center [710, 209] width 171 height 381
drag, startPoint x: 727, startPoint y: 322, endPoint x: 716, endPoint y: 184, distance: 139.1
click at [716, 184] on div at bounding box center [710, 209] width 171 height 381
drag, startPoint x: 716, startPoint y: 184, endPoint x: 727, endPoint y: 324, distance: 140.4
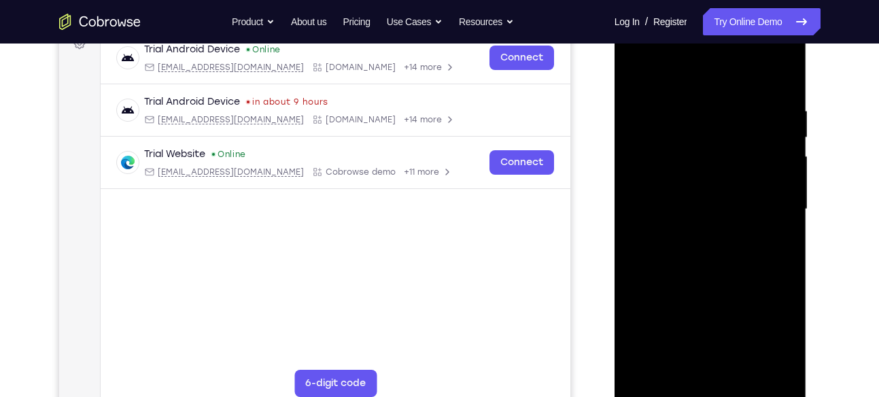
click at [727, 324] on div at bounding box center [710, 209] width 171 height 381
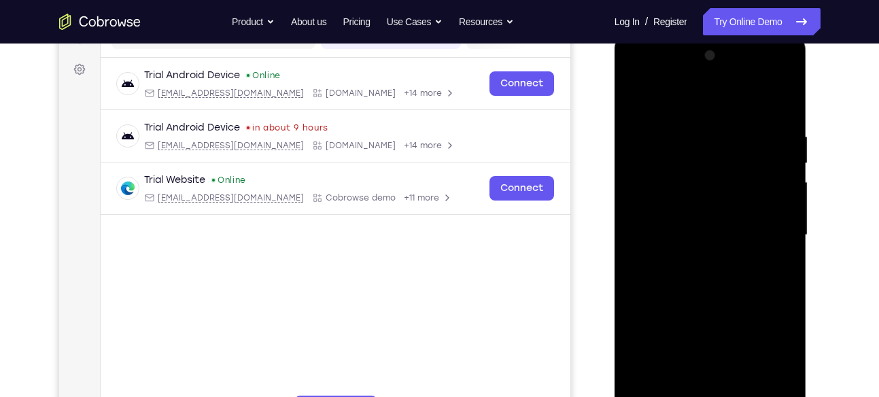
scroll to position [190, 0]
click at [636, 114] on div at bounding box center [710, 236] width 171 height 381
drag, startPoint x: 743, startPoint y: 343, endPoint x: 742, endPoint y: 167, distance: 175.4
click at [742, 167] on div at bounding box center [710, 236] width 171 height 381
drag, startPoint x: 753, startPoint y: 282, endPoint x: 726, endPoint y: 90, distance: 194.3
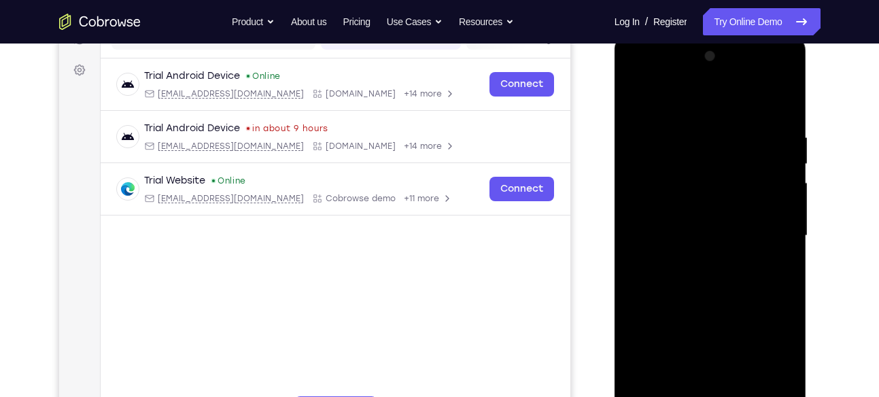
click at [726, 90] on div at bounding box center [710, 236] width 171 height 381
drag, startPoint x: 745, startPoint y: 245, endPoint x: 737, endPoint y: 111, distance: 133.5
click at [737, 111] on div at bounding box center [710, 236] width 171 height 381
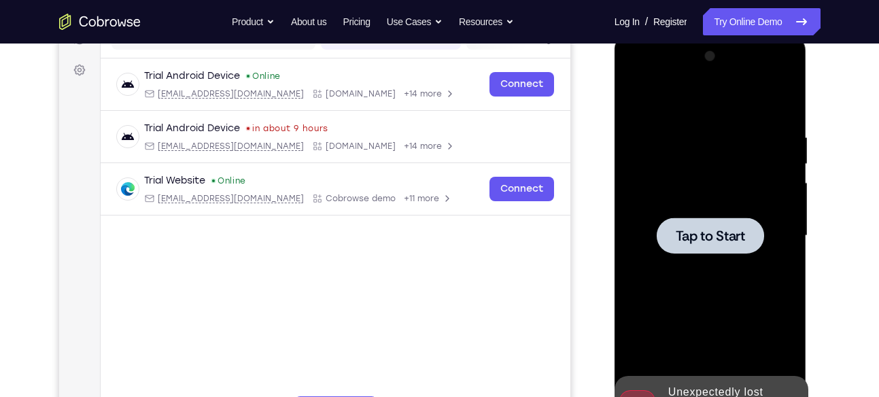
drag, startPoint x: 782, startPoint y: 256, endPoint x: 738, endPoint y: 79, distance: 182.2
click at [738, 35] on div "Tap to Start" at bounding box center [710, 35] width 192 height 0
click at [712, 128] on div at bounding box center [710, 236] width 171 height 381
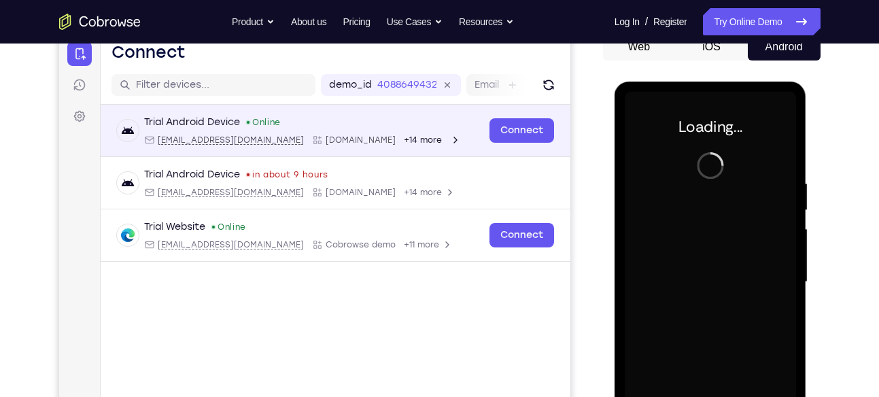
scroll to position [141, 0]
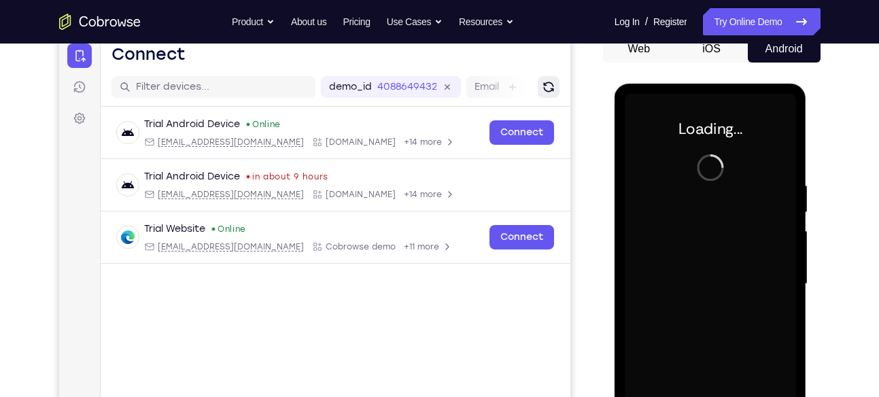
click at [555, 93] on button "Refresh" at bounding box center [548, 87] width 22 height 22
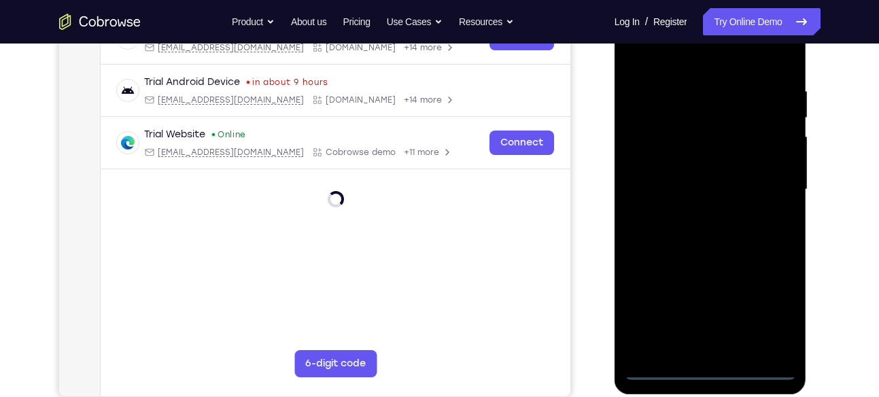
scroll to position [237, 0]
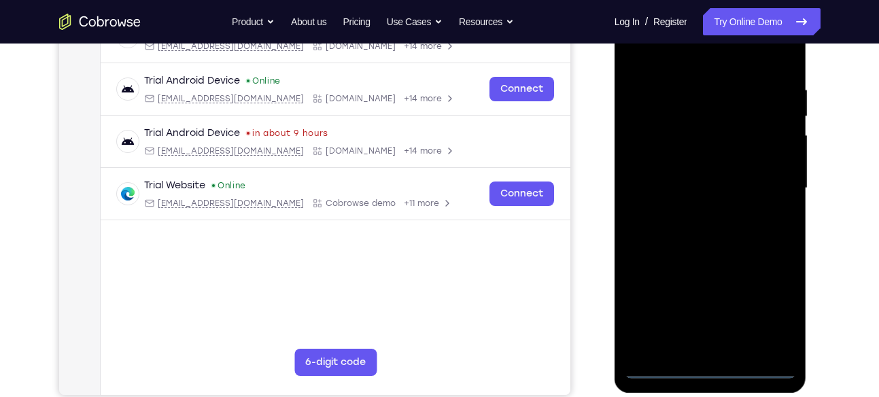
click at [710, 365] on div at bounding box center [710, 188] width 171 height 381
click at [771, 309] on div at bounding box center [710, 188] width 171 height 381
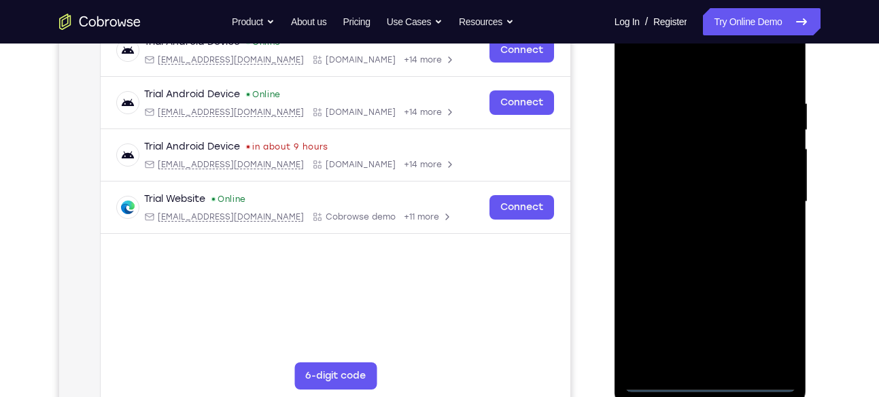
scroll to position [222, 0]
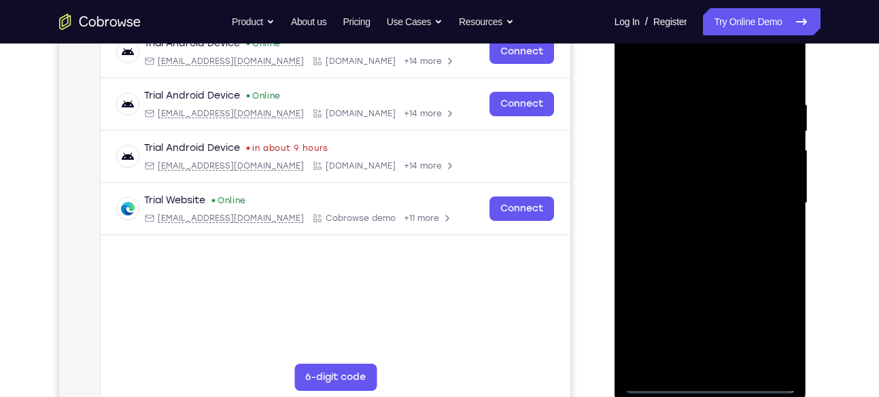
click at [695, 77] on div at bounding box center [710, 203] width 171 height 381
click at [769, 209] on div at bounding box center [710, 203] width 171 height 381
click at [693, 227] on div at bounding box center [710, 203] width 171 height 381
click at [709, 188] on div at bounding box center [710, 203] width 171 height 381
click at [694, 168] on div at bounding box center [710, 203] width 171 height 381
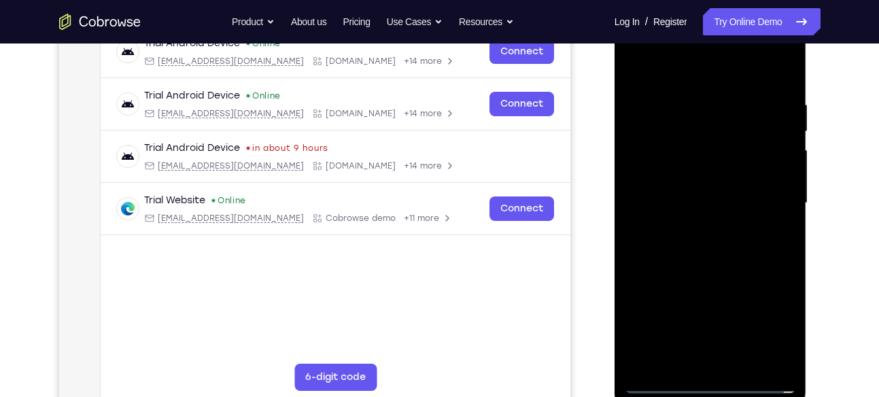
click at [698, 222] on div at bounding box center [710, 203] width 171 height 381
click at [702, 133] on div at bounding box center [710, 203] width 171 height 381
click at [691, 161] on div at bounding box center [710, 203] width 171 height 381
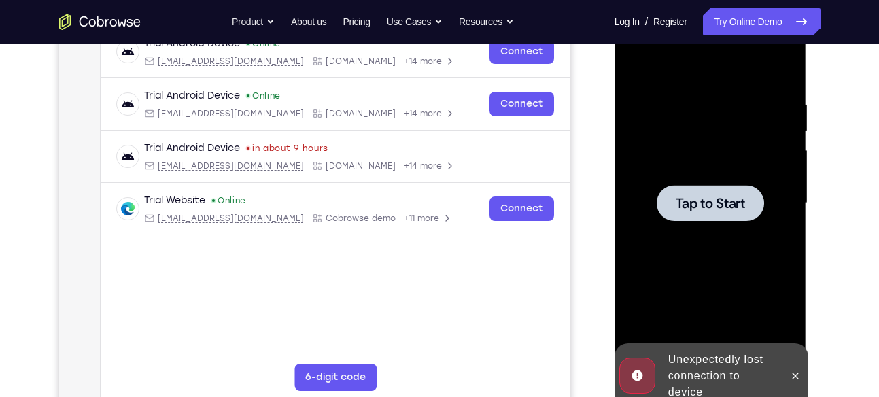
click at [691, 161] on div at bounding box center [710, 203] width 171 height 381
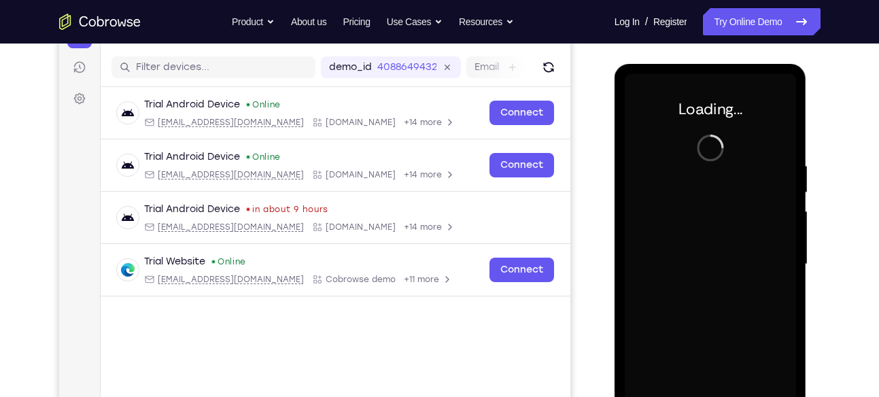
scroll to position [160, 0]
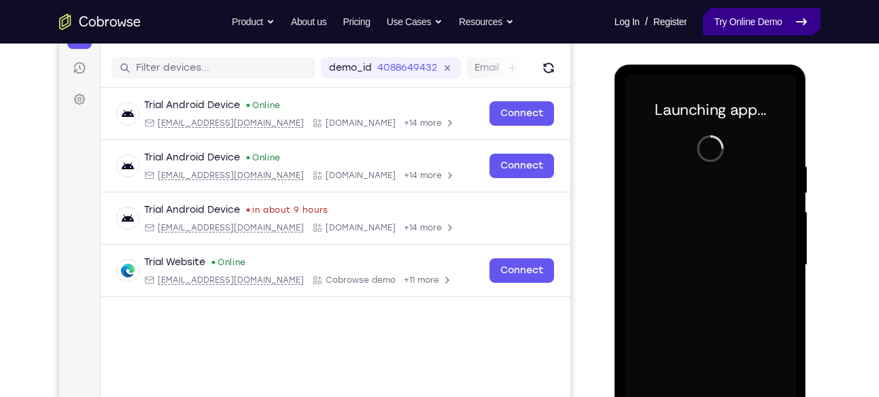
click at [738, 18] on link "Try Online Demo" at bounding box center [761, 21] width 117 height 27
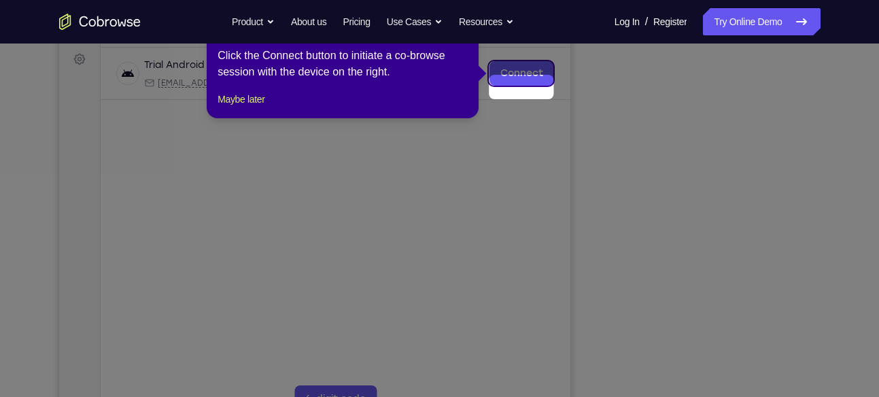
scroll to position [180, 0]
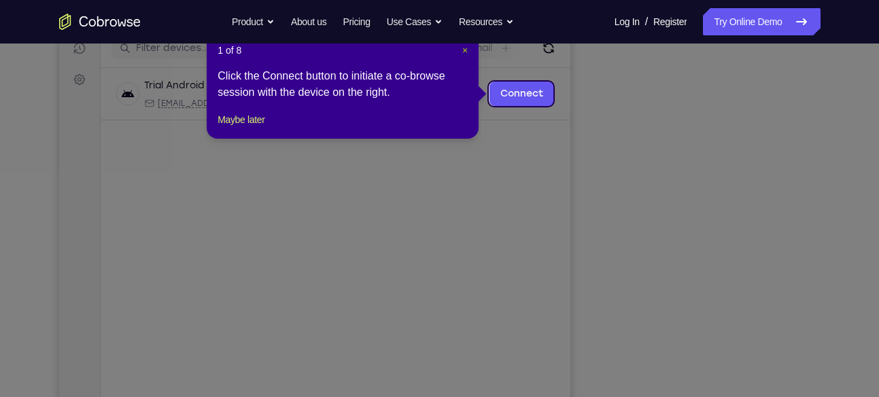
click at [464, 53] on span "×" at bounding box center [464, 50] width 5 height 11
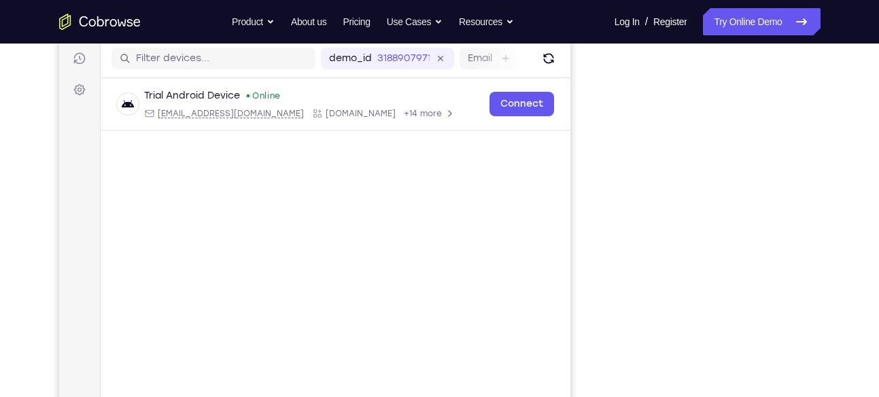
scroll to position [169, 0]
click at [757, 26] on link "Try Online Demo" at bounding box center [761, 21] width 117 height 27
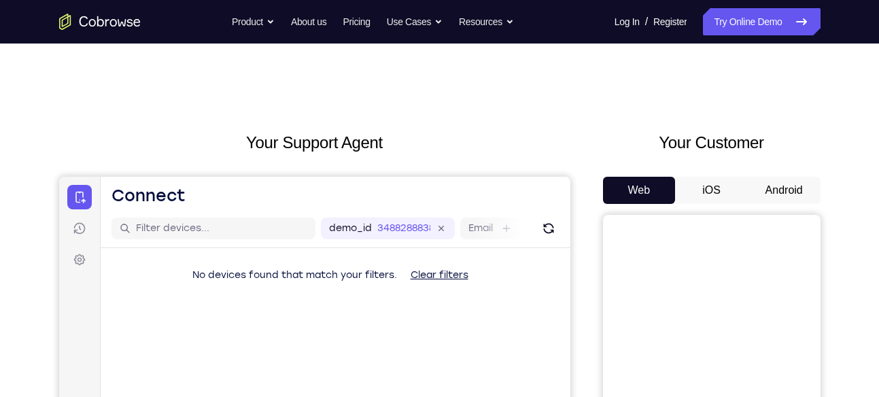
click at [771, 189] on button "Android" at bounding box center [784, 190] width 73 height 27
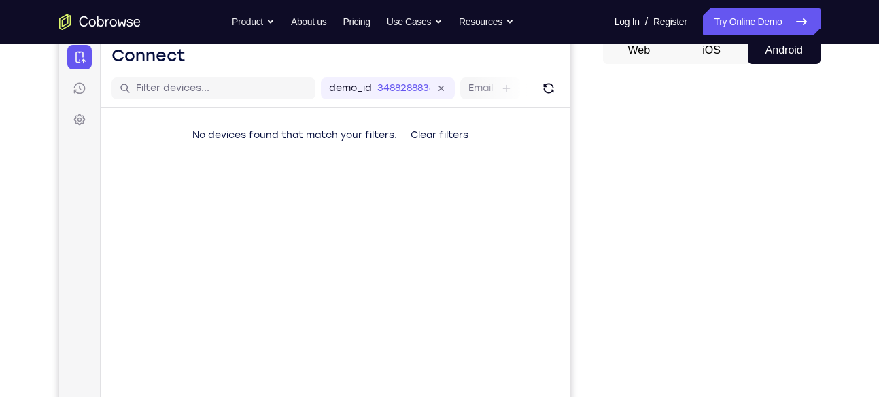
scroll to position [141, 0]
click at [549, 88] on icon "Refresh" at bounding box center [548, 88] width 14 height 14
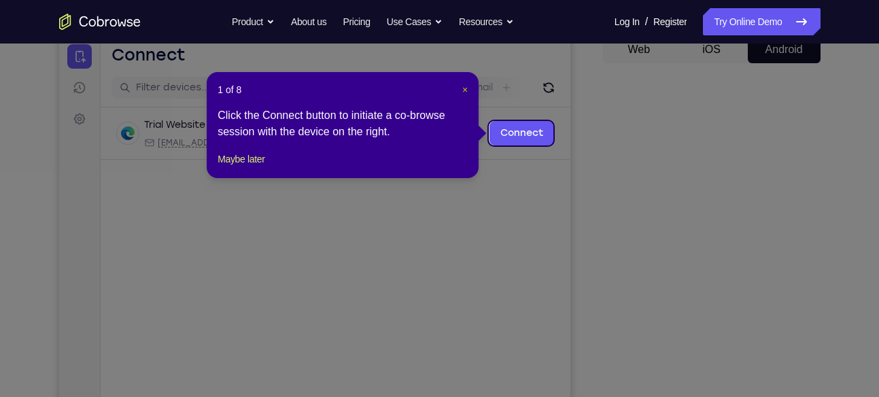
click at [462, 88] on span "×" at bounding box center [464, 89] width 5 height 11
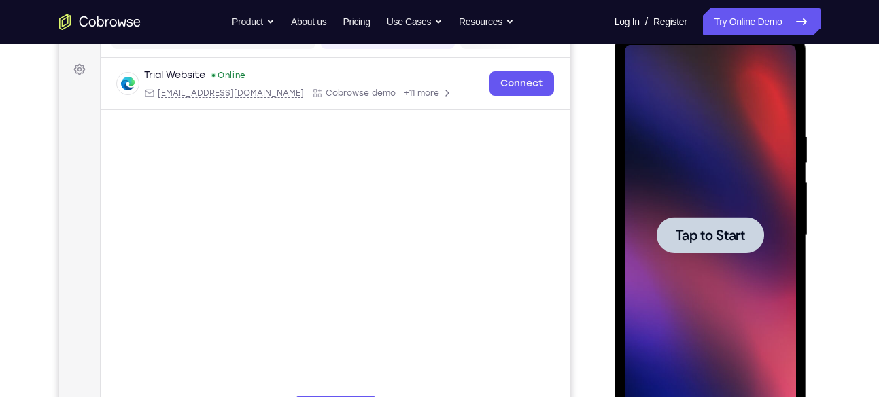
scroll to position [0, 0]
click at [729, 228] on span "Tap to Start" at bounding box center [710, 235] width 69 height 14
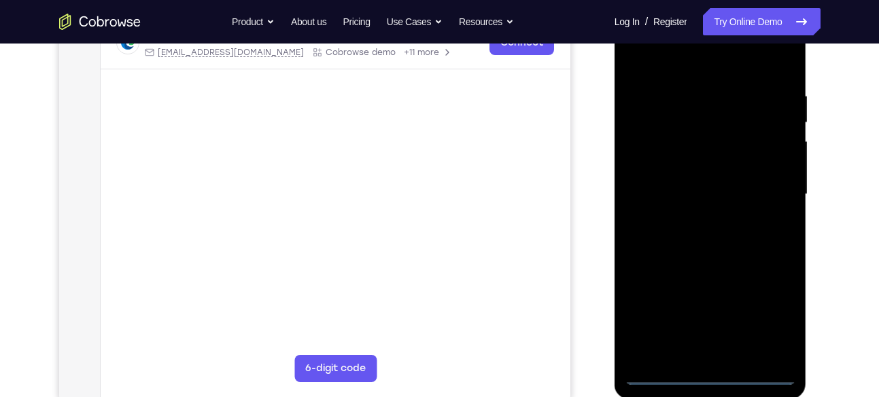
scroll to position [232, 0]
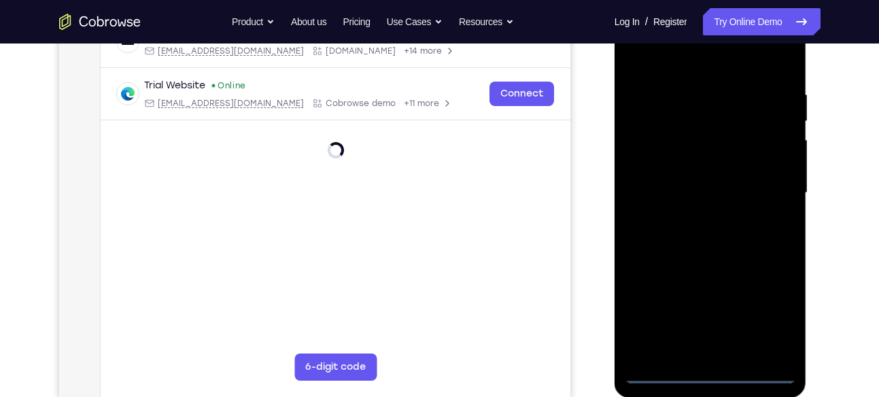
click at [709, 379] on div at bounding box center [710, 193] width 171 height 381
click at [765, 322] on div at bounding box center [710, 193] width 171 height 381
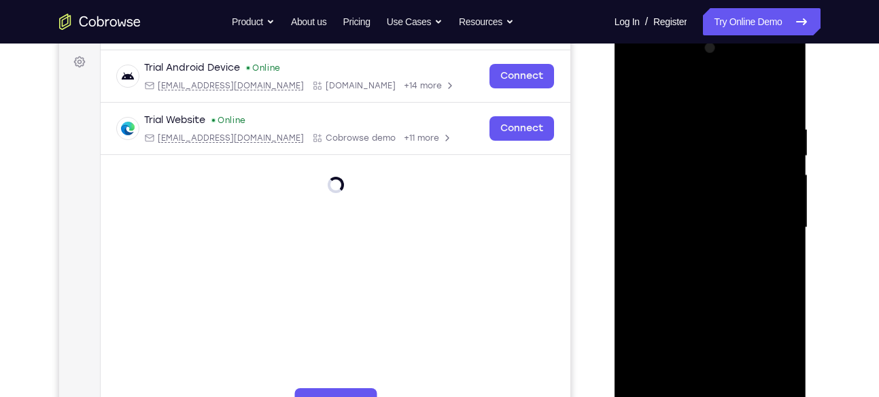
scroll to position [197, 0]
click at [667, 92] on div at bounding box center [710, 228] width 171 height 381
click at [676, 150] on div at bounding box center [710, 228] width 171 height 381
click at [702, 209] on div at bounding box center [710, 228] width 171 height 381
click at [693, 235] on div at bounding box center [710, 228] width 171 height 381
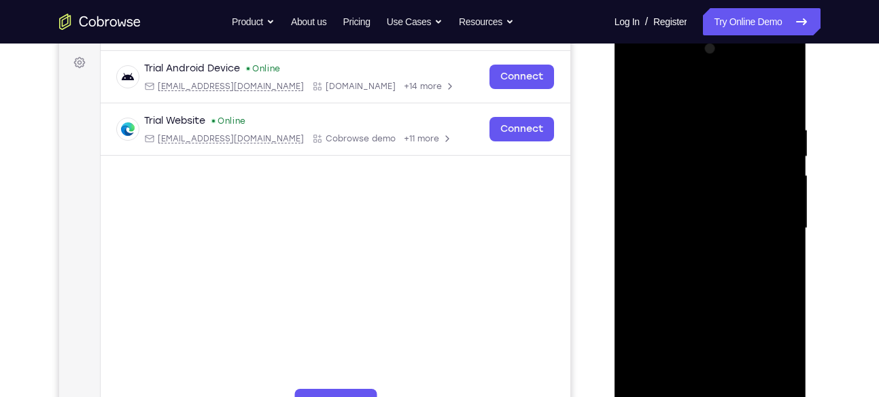
drag, startPoint x: 697, startPoint y: 203, endPoint x: 701, endPoint y: 153, distance: 50.5
click at [701, 153] on div at bounding box center [710, 228] width 171 height 381
click at [696, 189] on div at bounding box center [710, 228] width 171 height 381
click at [691, 228] on div at bounding box center [710, 228] width 171 height 381
click at [672, 164] on div at bounding box center [710, 228] width 171 height 381
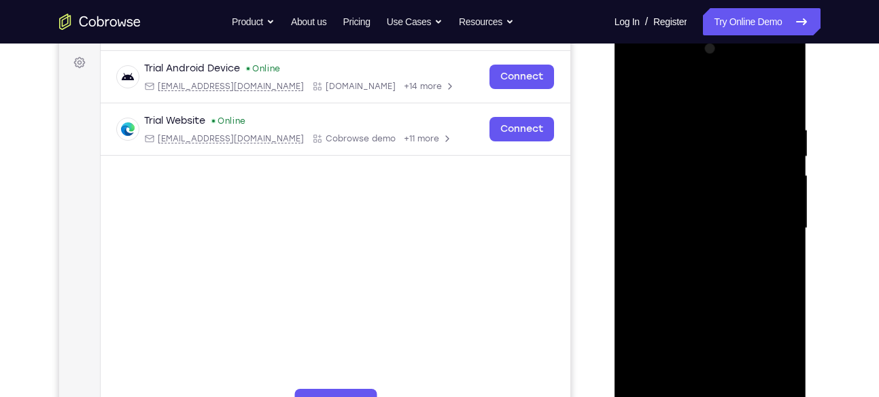
click at [674, 193] on div at bounding box center [710, 228] width 171 height 381
click at [689, 231] on div at bounding box center [710, 228] width 171 height 381
click at [676, 164] on div at bounding box center [710, 228] width 171 height 381
click at [680, 188] on div at bounding box center [710, 228] width 171 height 381
click at [712, 228] on div at bounding box center [710, 228] width 171 height 381
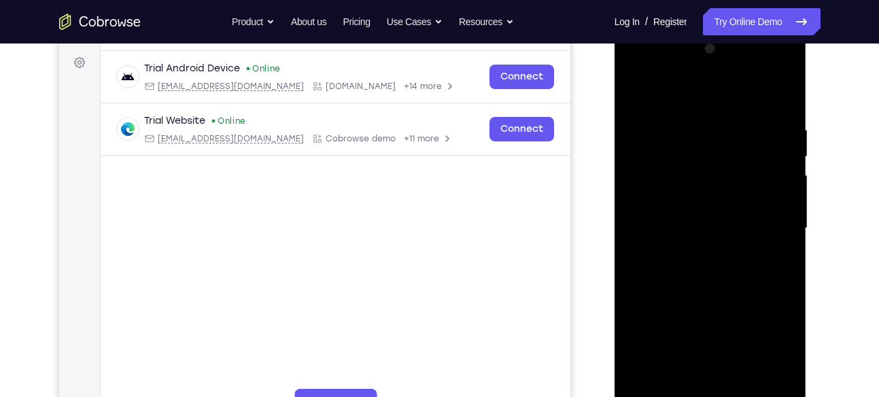
click at [712, 228] on div at bounding box center [710, 228] width 171 height 381
drag, startPoint x: 718, startPoint y: 214, endPoint x: 731, endPoint y: 156, distance: 59.7
click at [731, 156] on div at bounding box center [710, 228] width 171 height 381
